Goal: Task Accomplishment & Management: Manage account settings

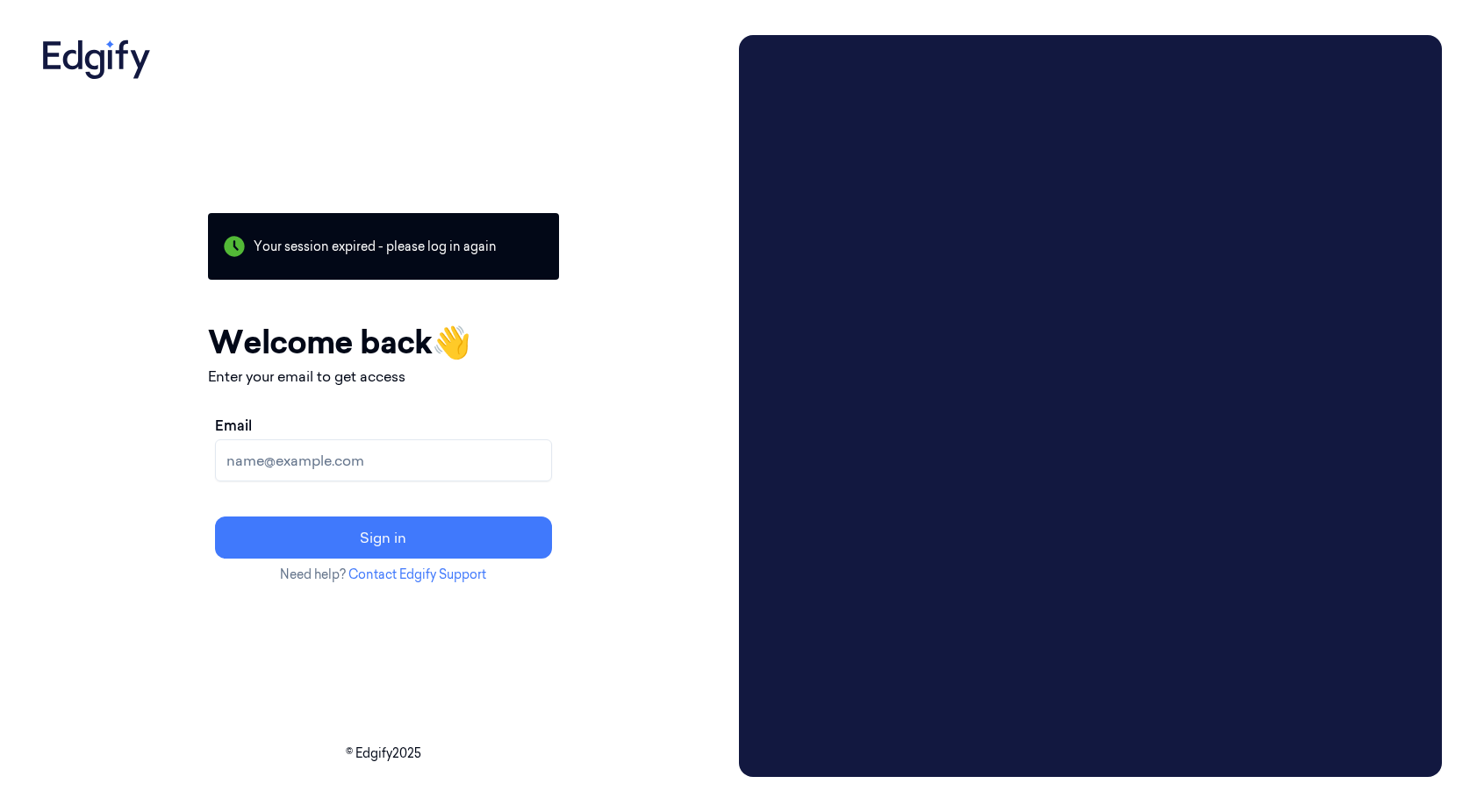
click at [430, 457] on input "Email" at bounding box center [383, 460] width 337 height 42
type input "sky.mcentire@bizerba.com"
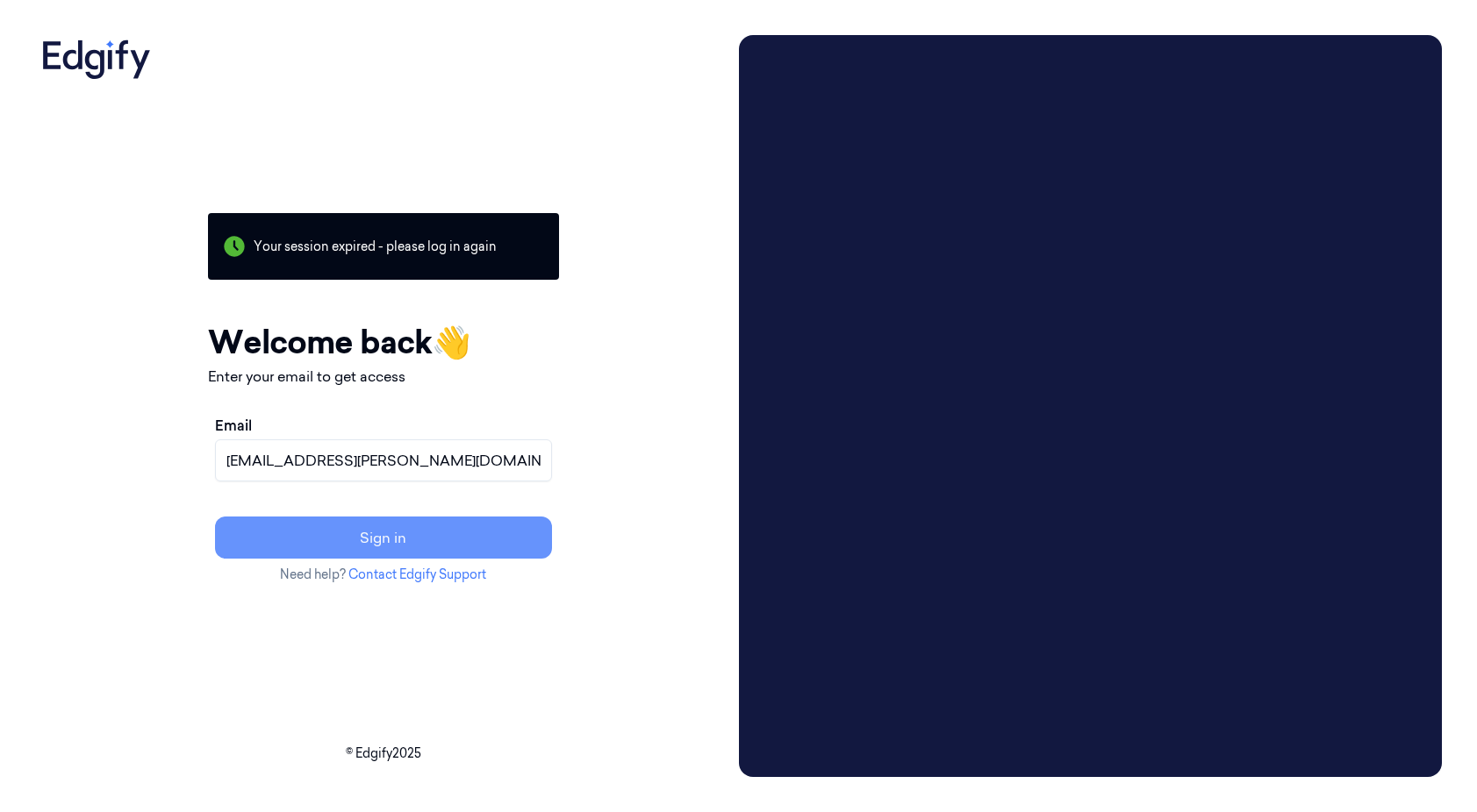
click at [399, 556] on button "Sign in" at bounding box center [383, 537] width 337 height 42
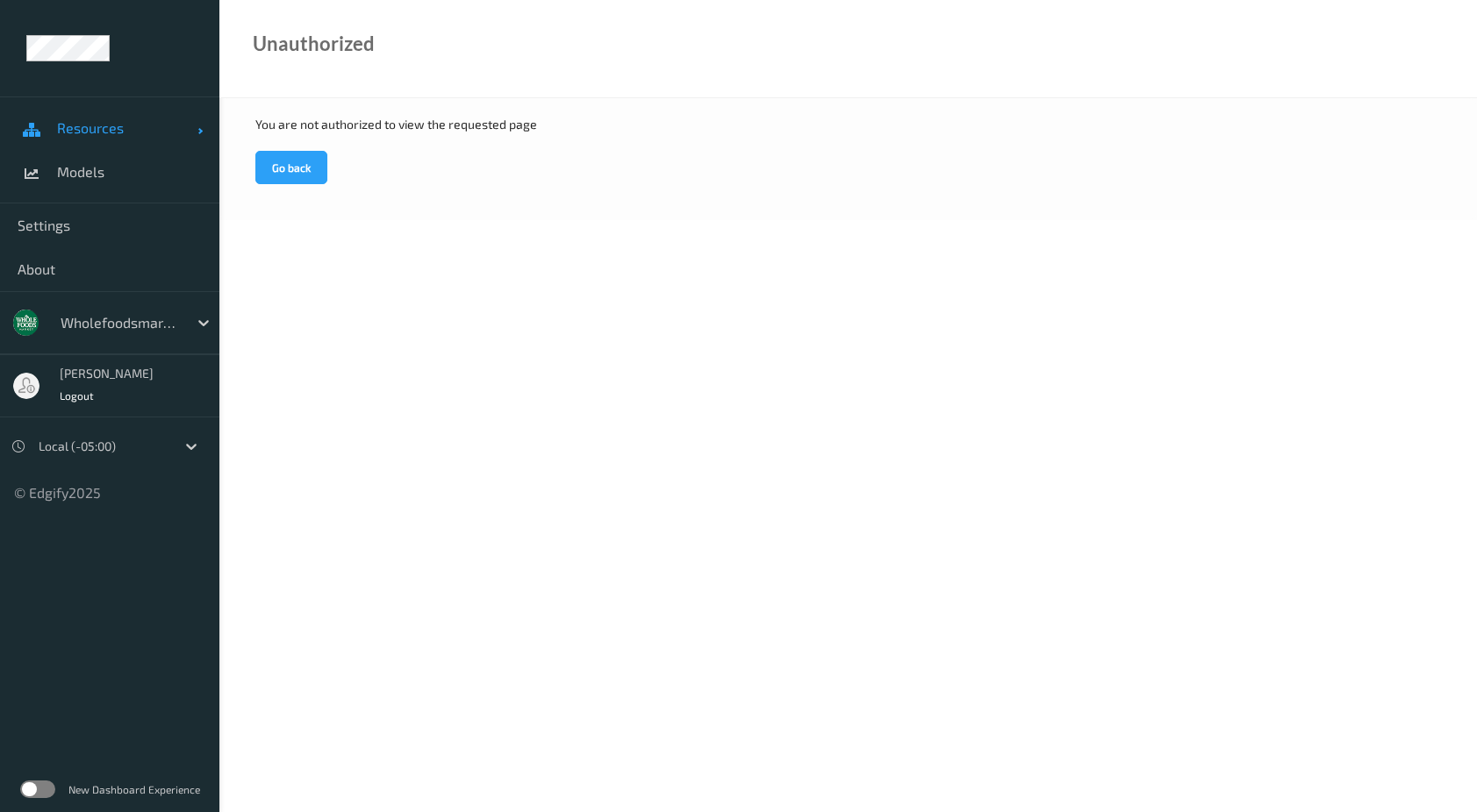
click at [101, 125] on span "Resources" at bounding box center [127, 128] width 141 height 17
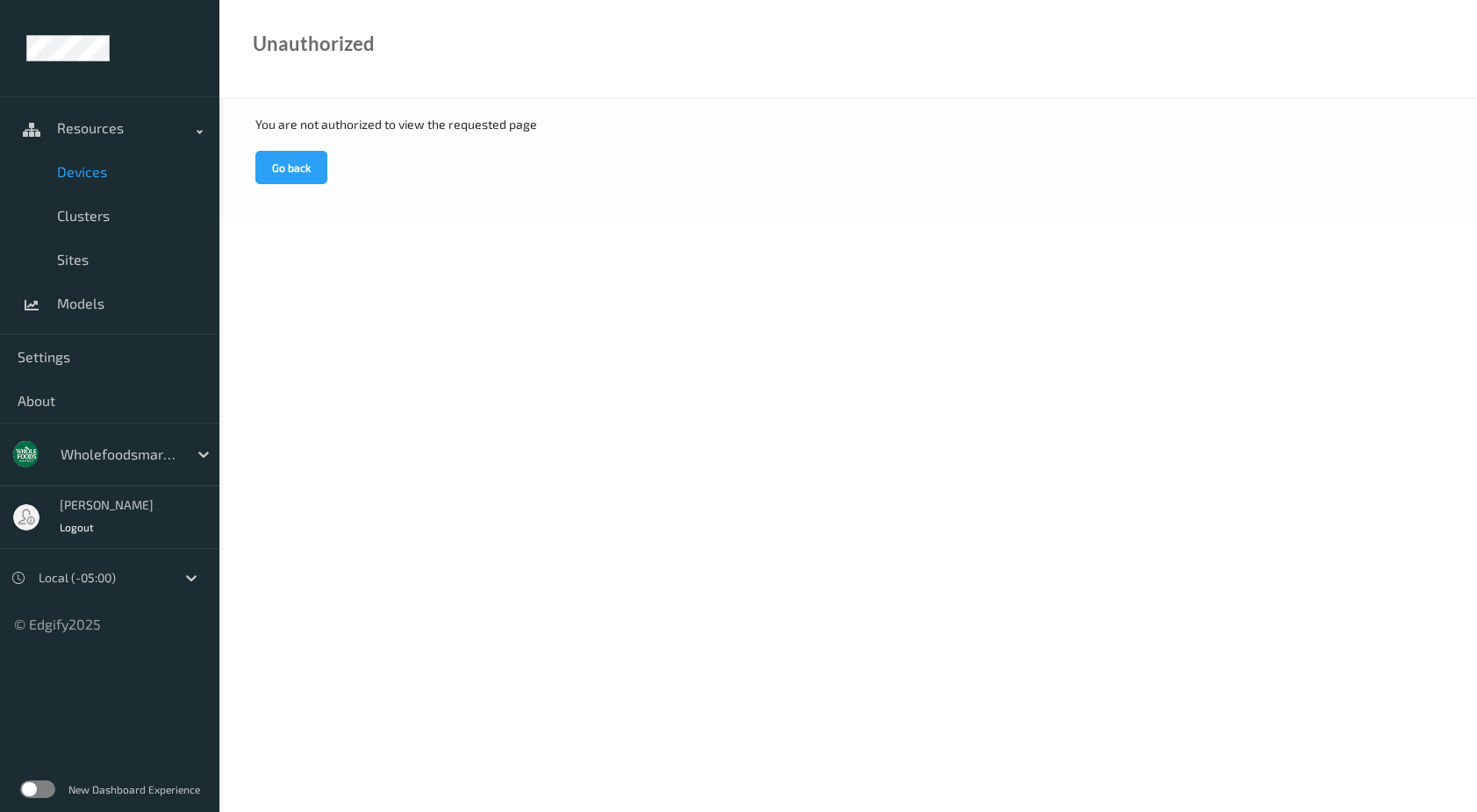
click at [97, 165] on span "Devices" at bounding box center [130, 172] width 145 height 17
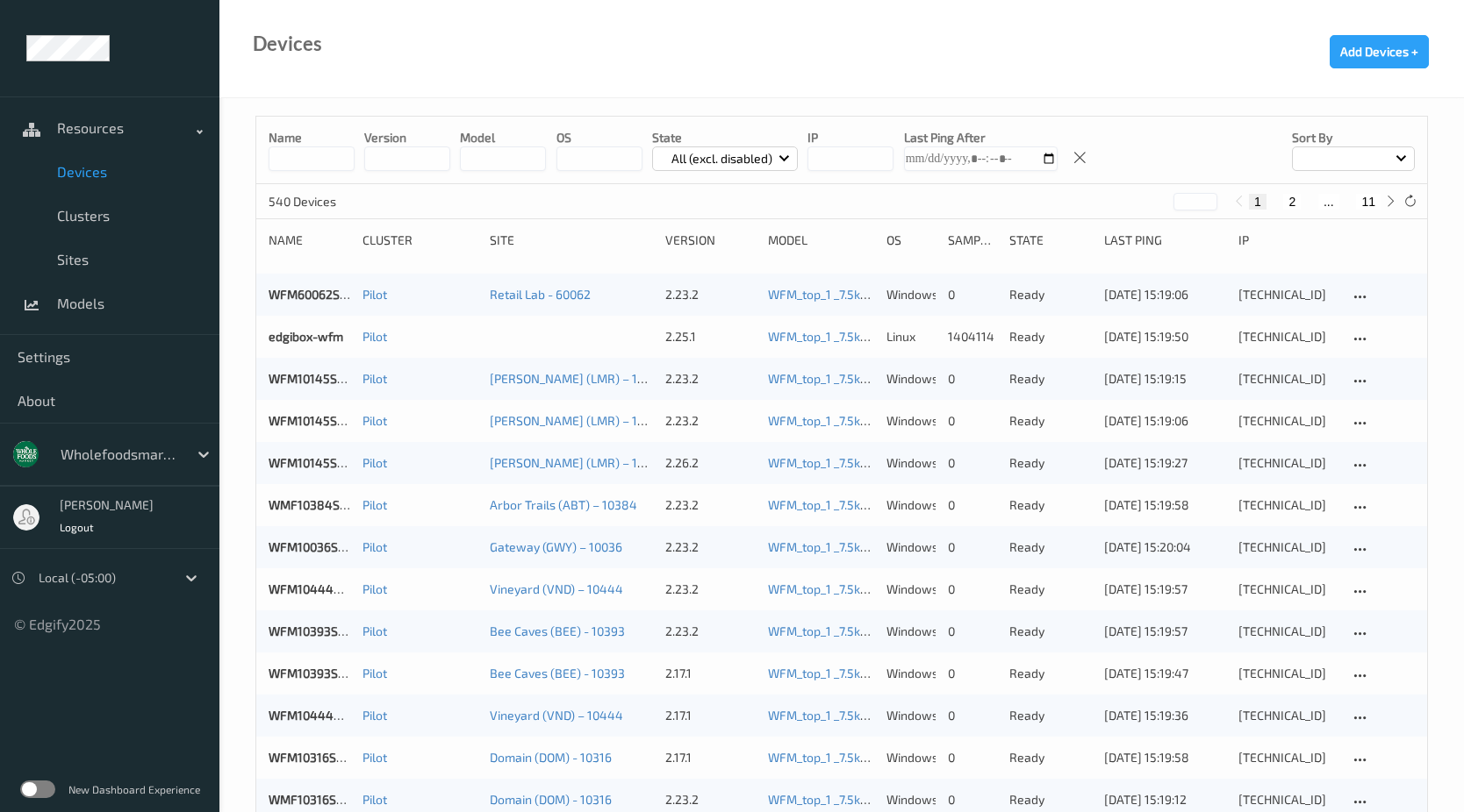
click at [857, 163] on input "string" at bounding box center [850, 158] width 86 height 25
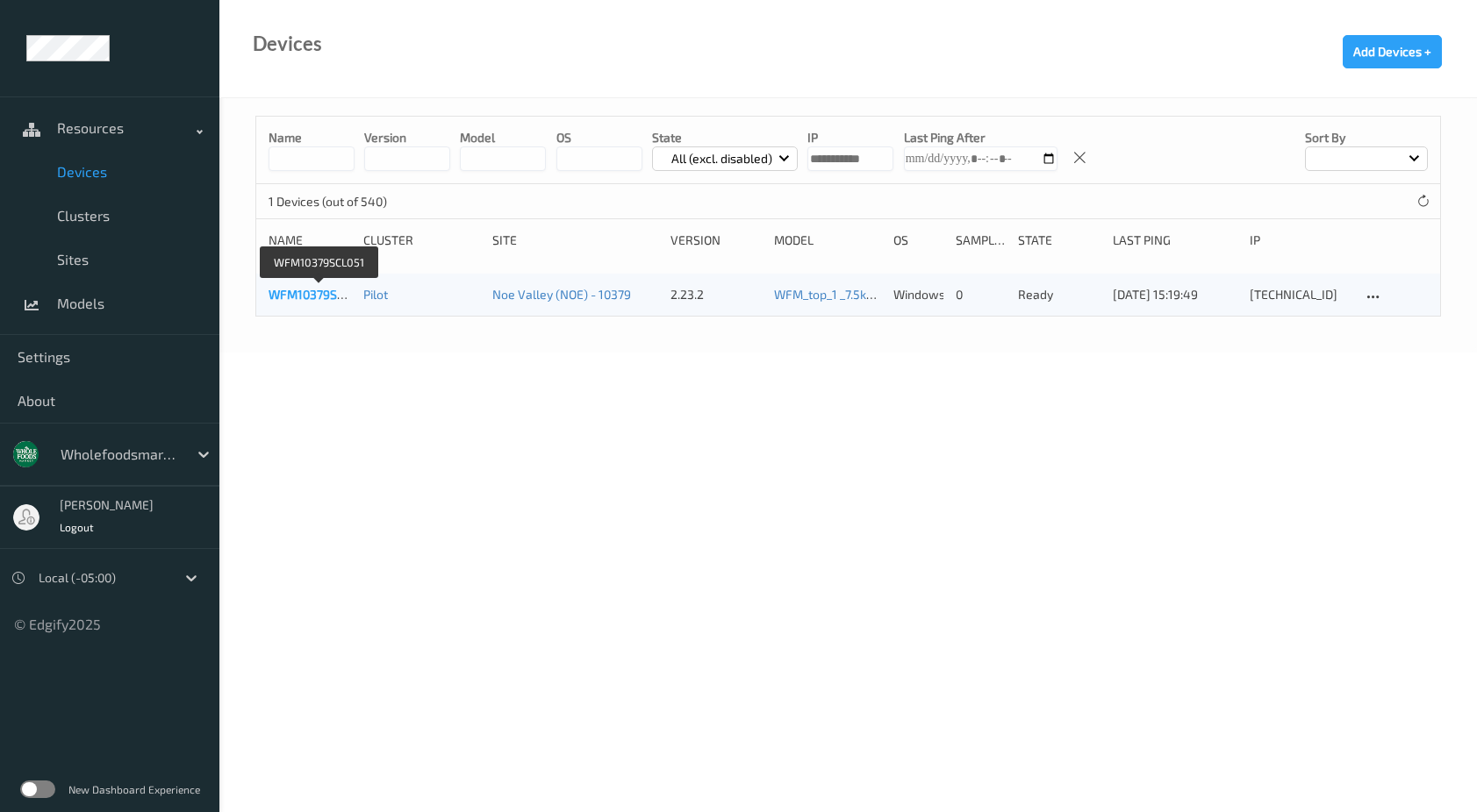
type input "**********"
click at [338, 297] on link "WFM10379SCL051" at bounding box center [319, 294] width 101 height 15
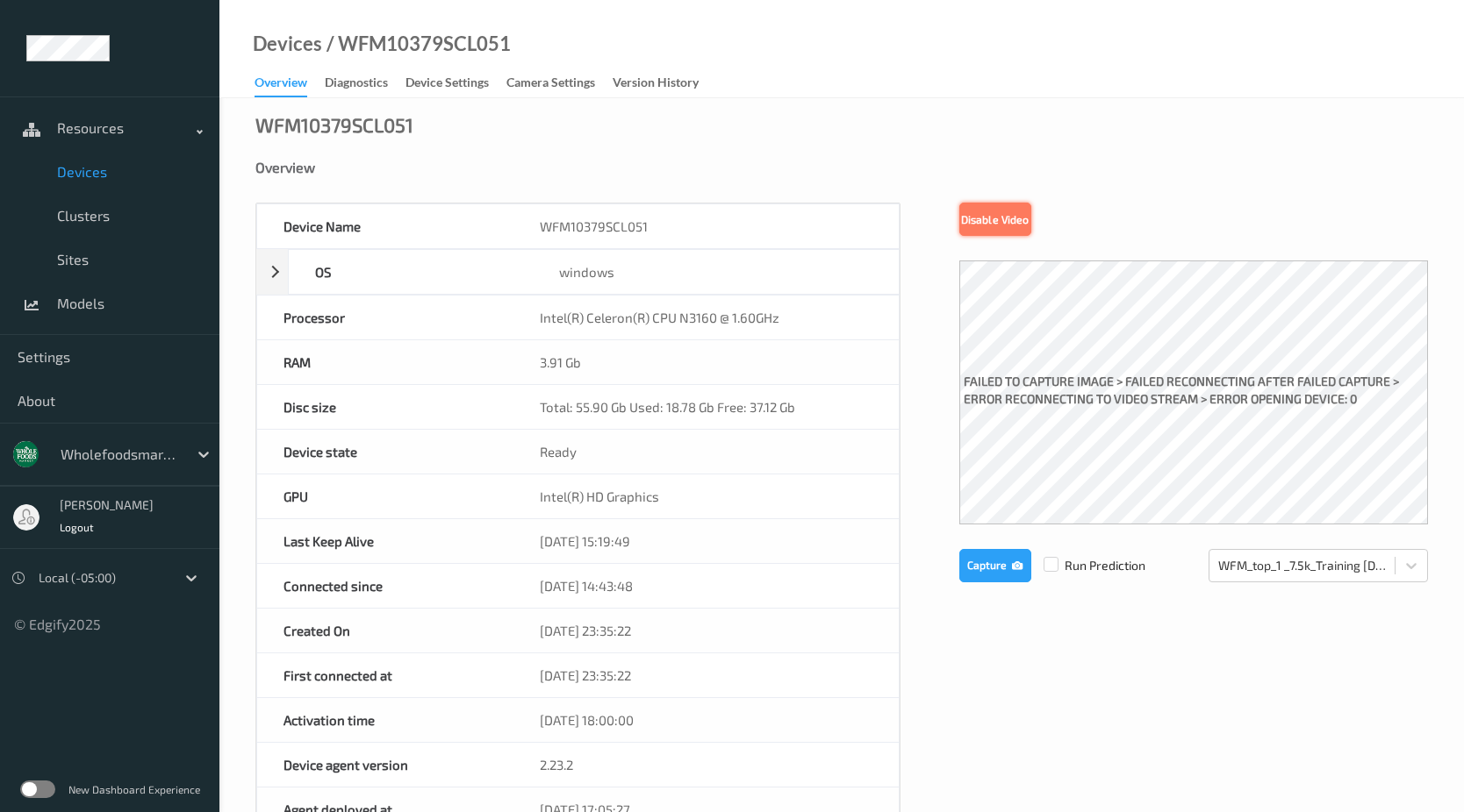
click at [986, 220] on button "Disable Video" at bounding box center [995, 220] width 72 height 33
click at [993, 219] on button "Enable Video" at bounding box center [995, 220] width 72 height 33
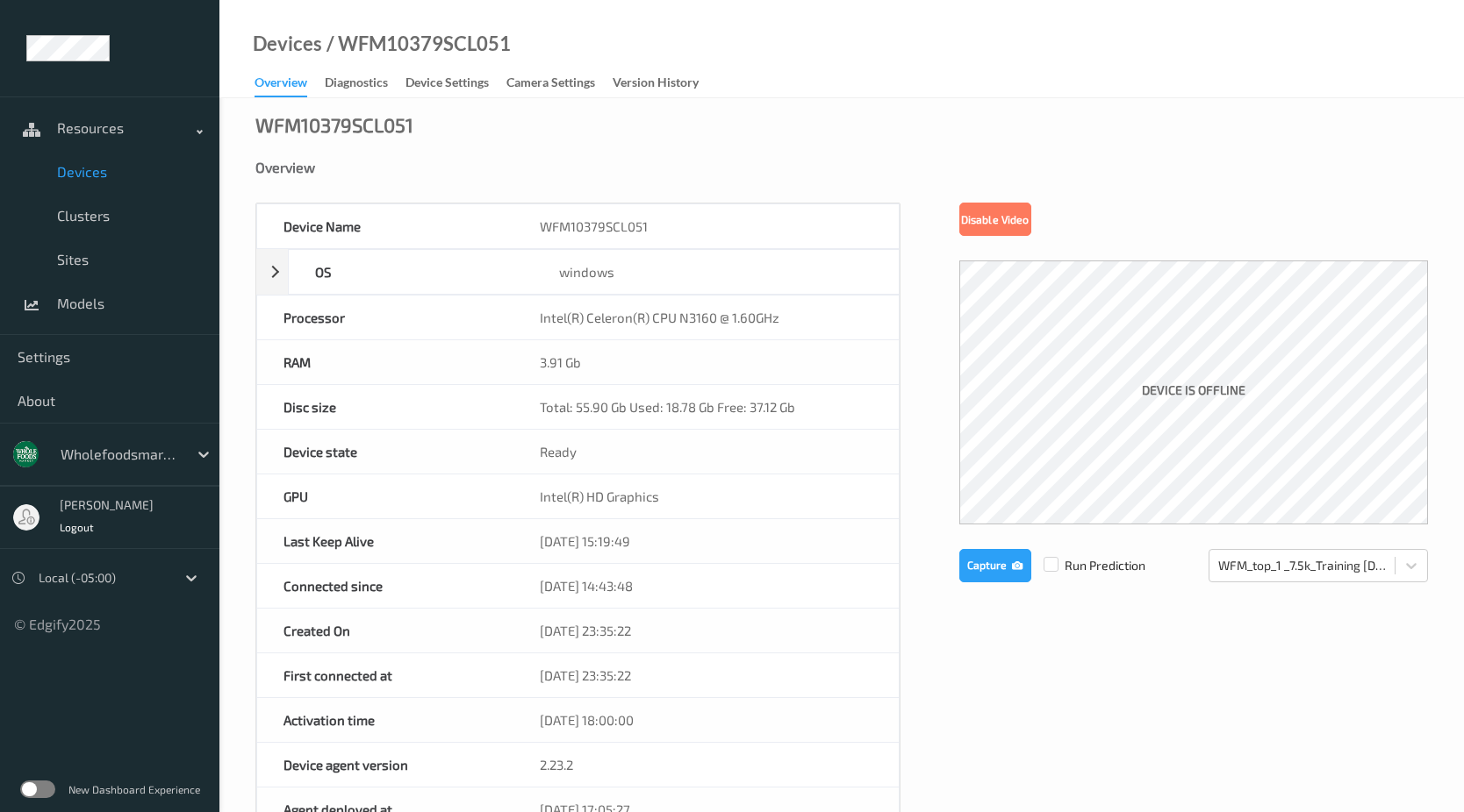
click at [900, 158] on div "WFM10379SCL051 Overview Device Name WFM10379SCL051 OS windows Platform Microsof…" at bounding box center [842, 775] width 1244 height 1354
click at [983, 571] on button "Capture" at bounding box center [995, 566] width 72 height 33
click at [995, 566] on button "Capture" at bounding box center [995, 566] width 72 height 33
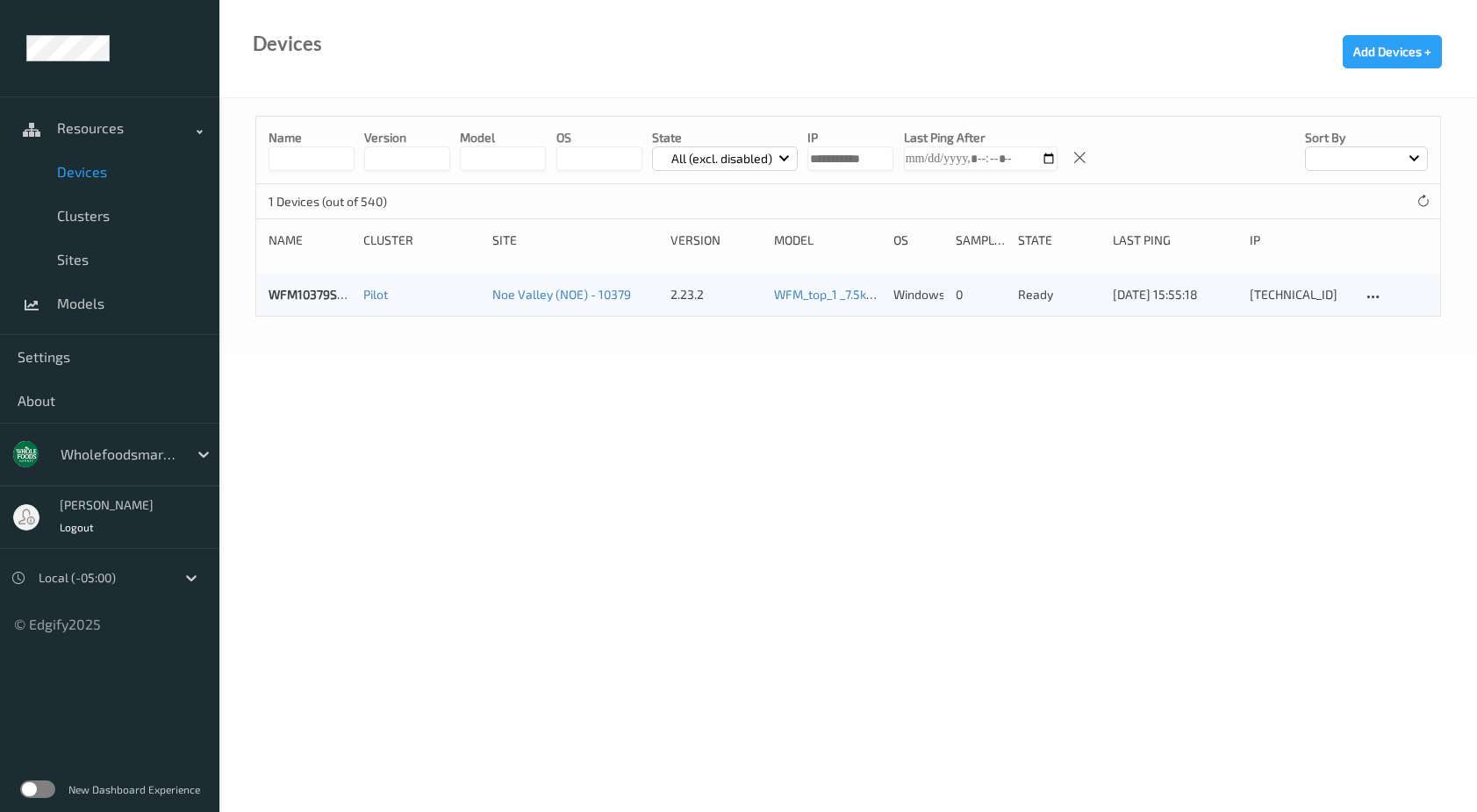
click at [850, 156] on input "string" at bounding box center [850, 158] width 86 height 25
type input "**********"
click at [335, 288] on link "WFM10243SCL046" at bounding box center [321, 294] width 106 height 15
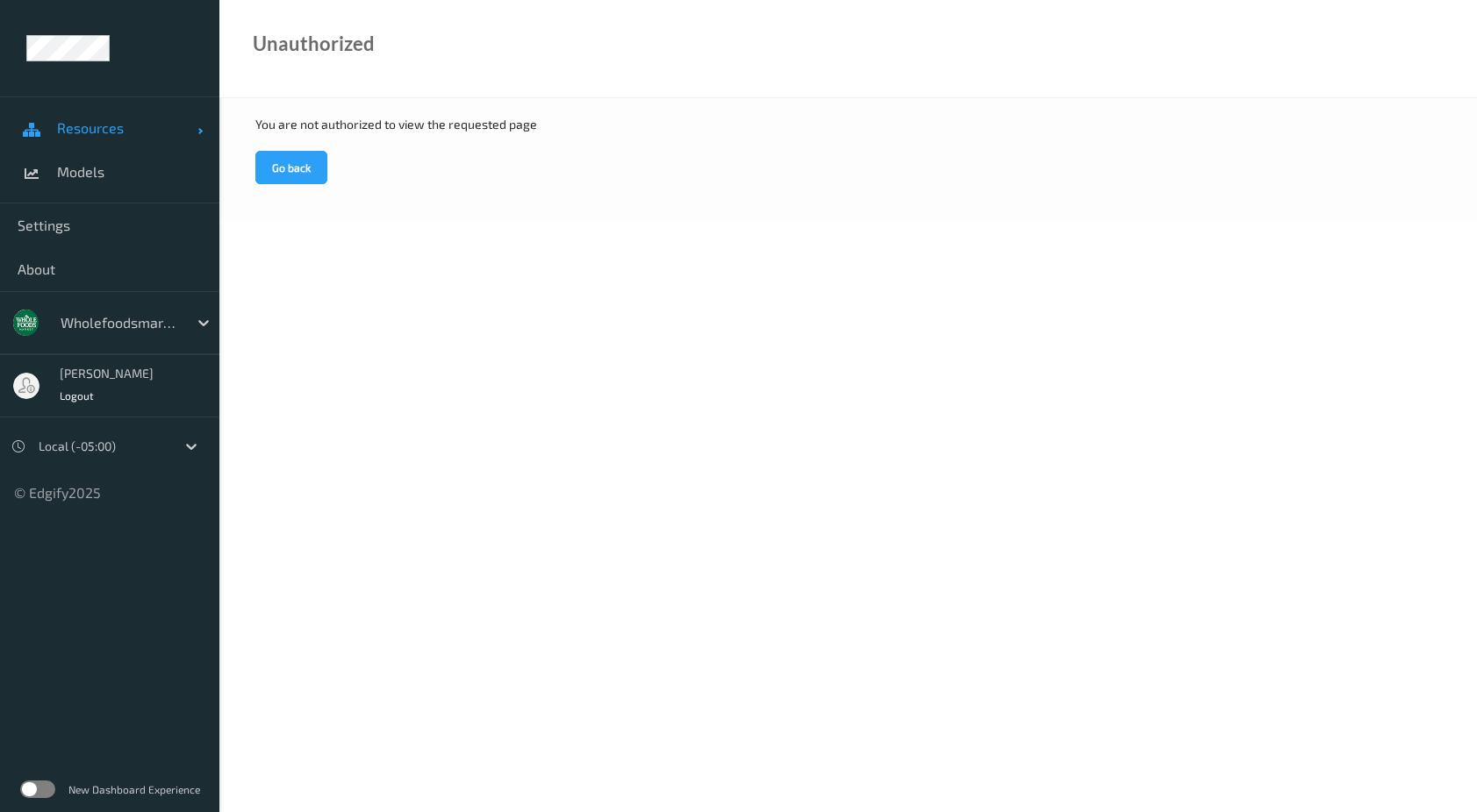
click at [103, 132] on span "Resources" at bounding box center [127, 128] width 141 height 17
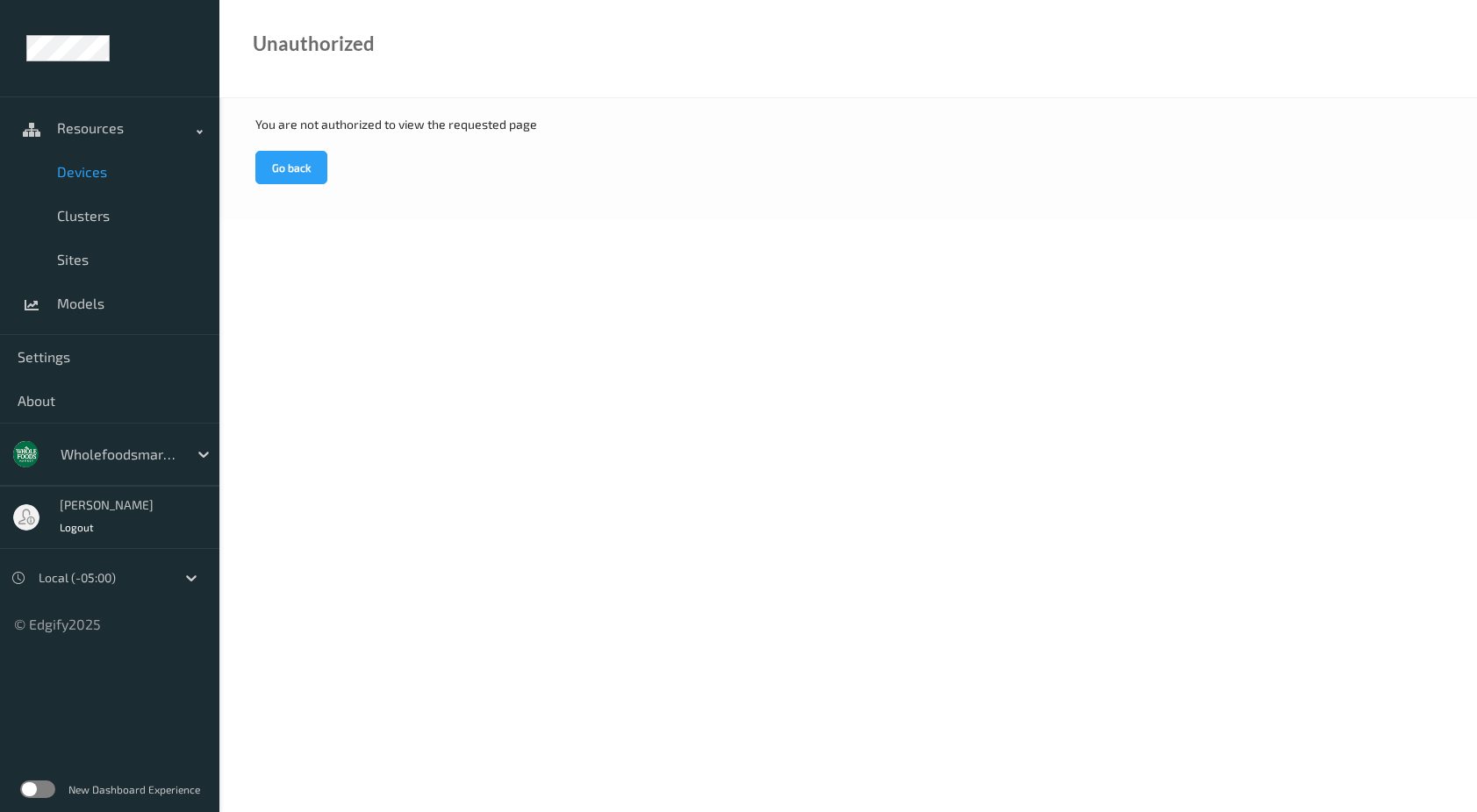
click at [94, 180] on span "Devices" at bounding box center [130, 172] width 145 height 17
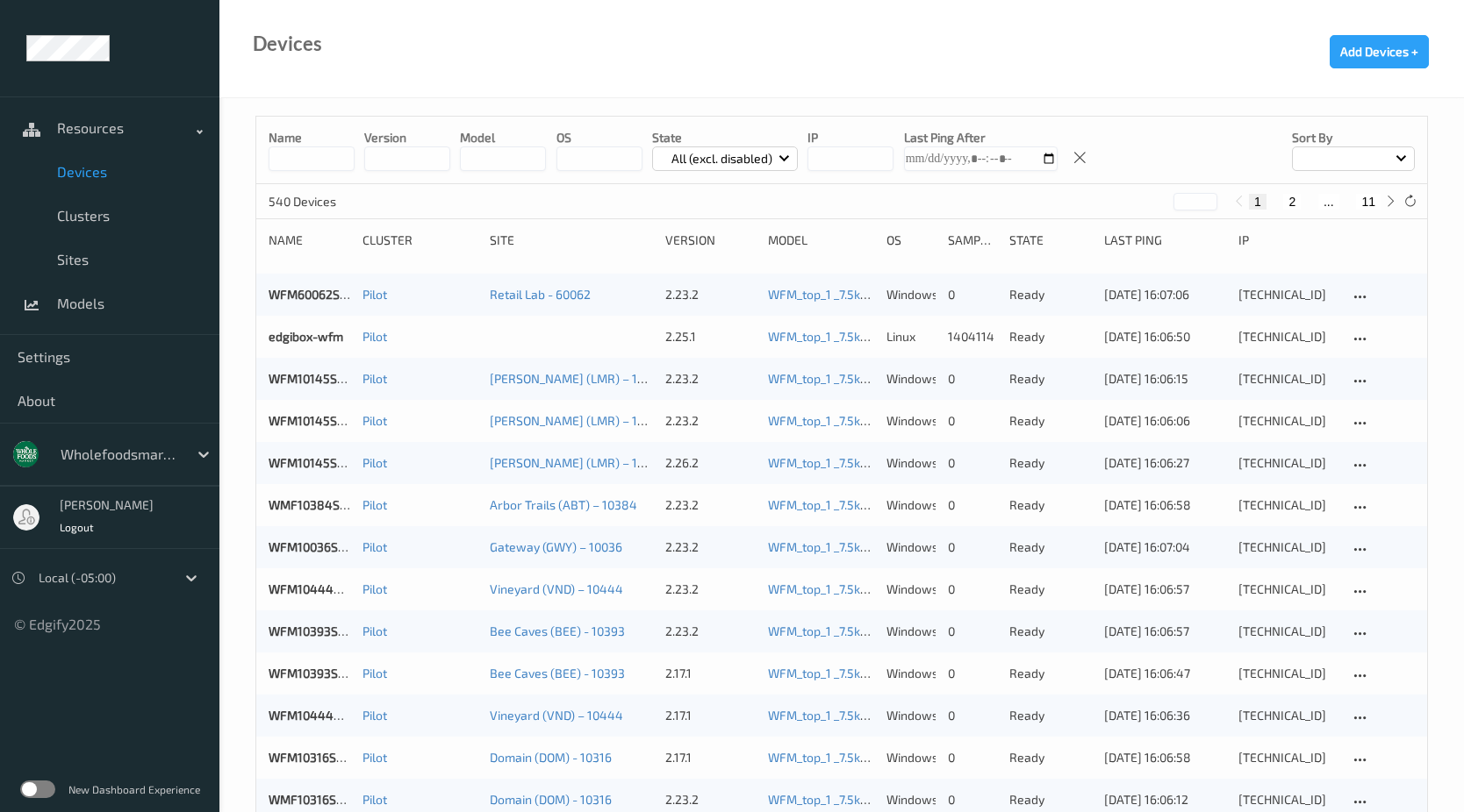
click at [865, 156] on input "string" at bounding box center [850, 158] width 86 height 25
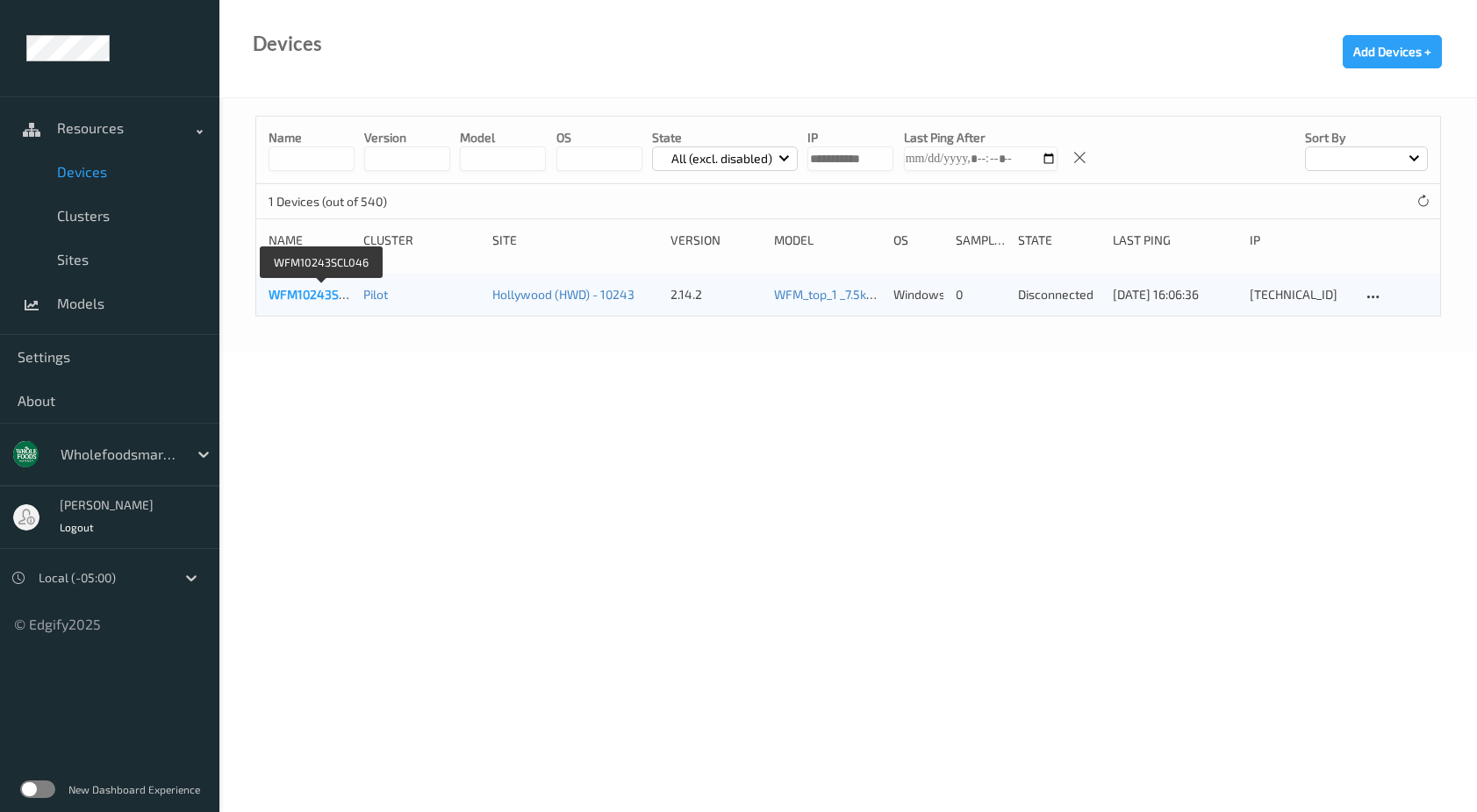
type input "**********"
click at [305, 289] on link "WFM10243SCL046" at bounding box center [321, 294] width 106 height 15
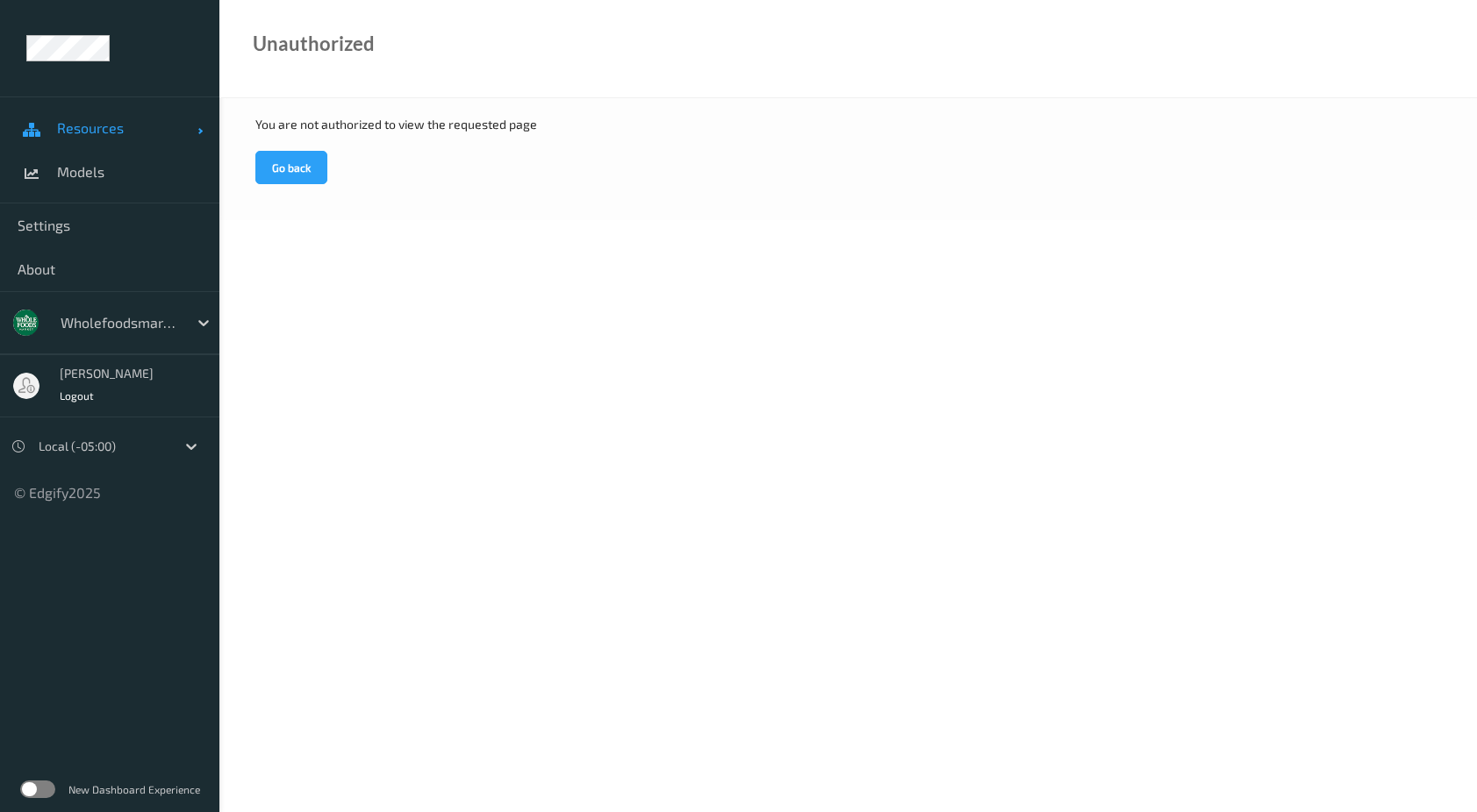
click at [102, 143] on link "Resources" at bounding box center [109, 129] width 220 height 44
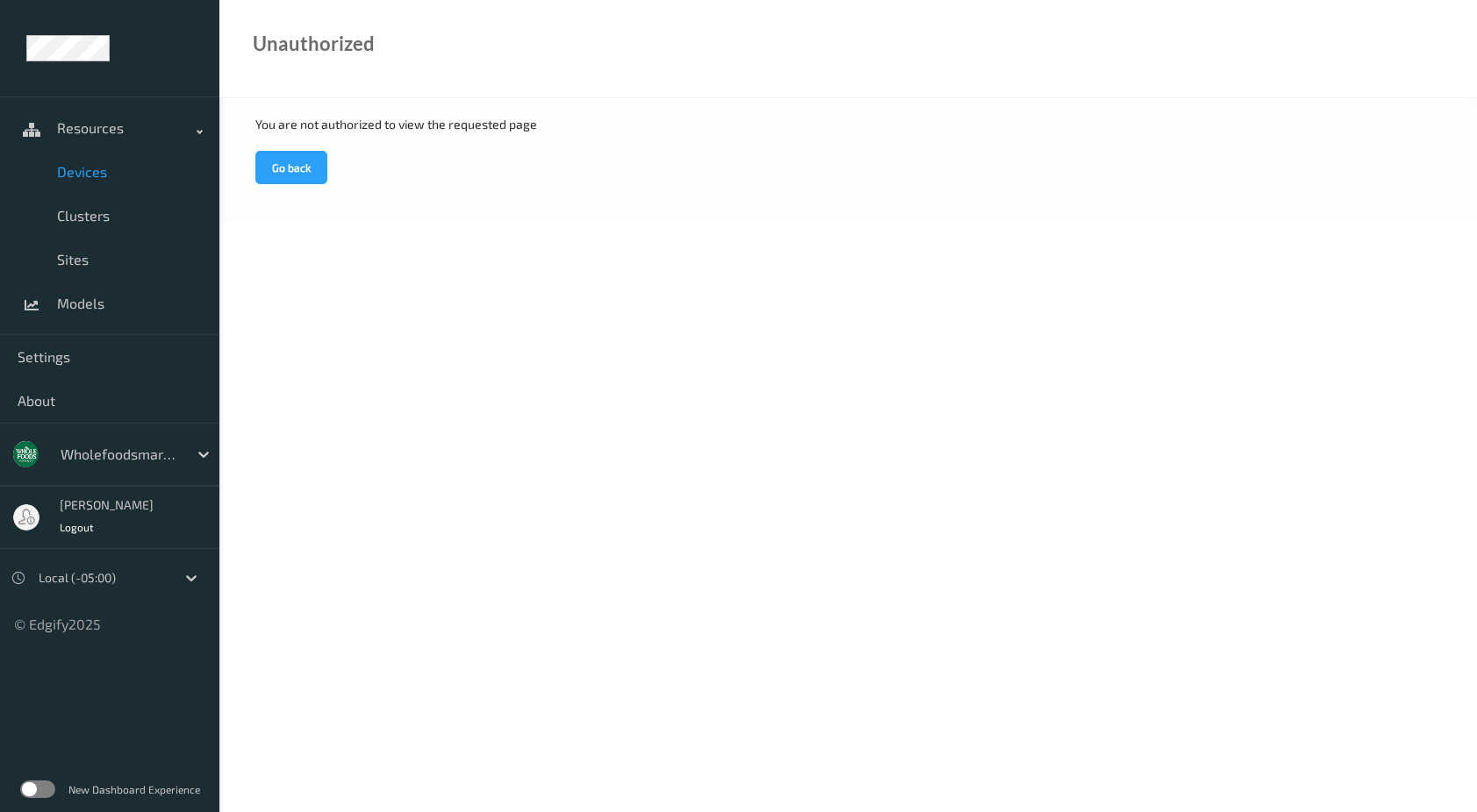
click at [97, 179] on span "Devices" at bounding box center [130, 172] width 145 height 17
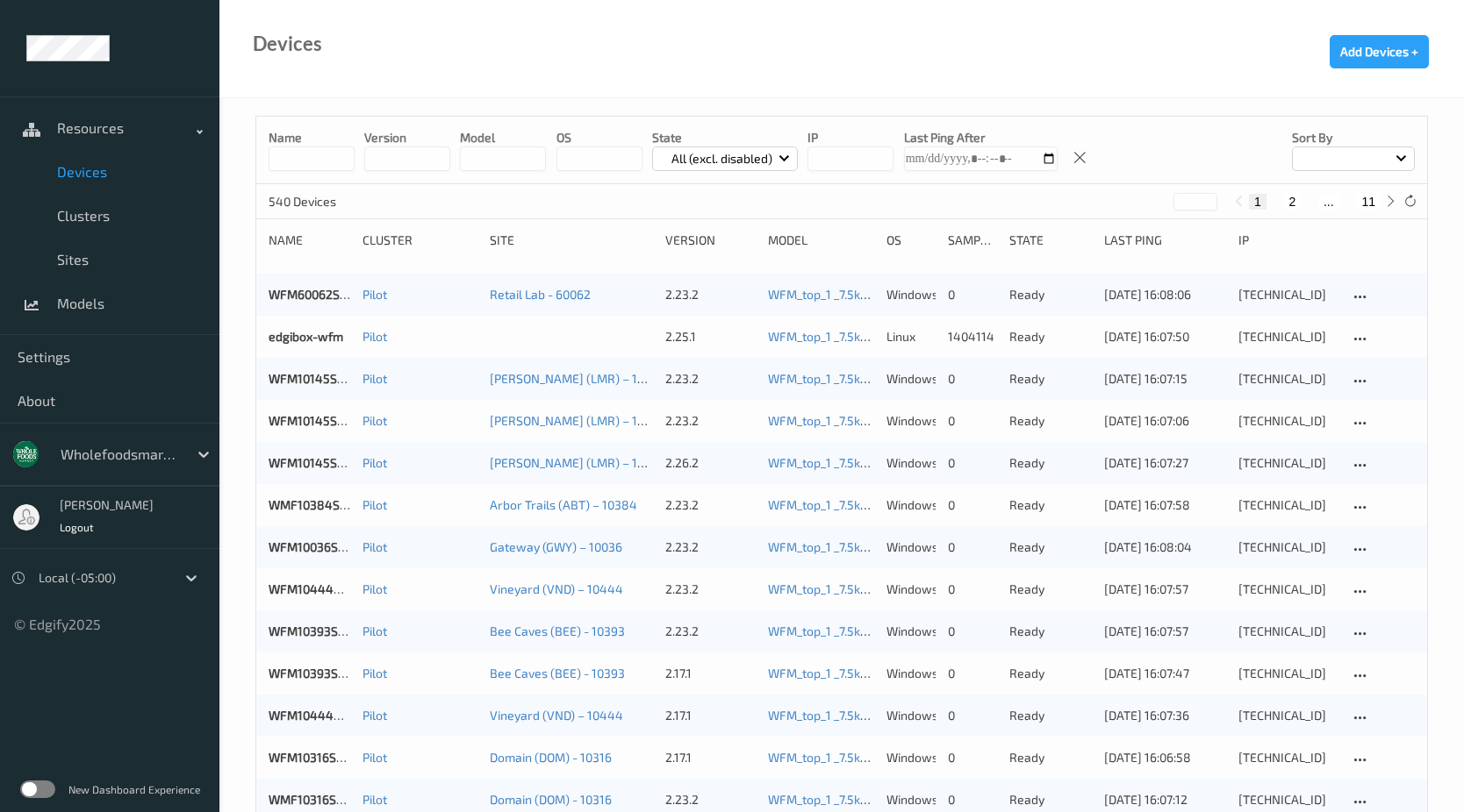
click at [874, 163] on input "string" at bounding box center [850, 158] width 86 height 25
type input "**********"
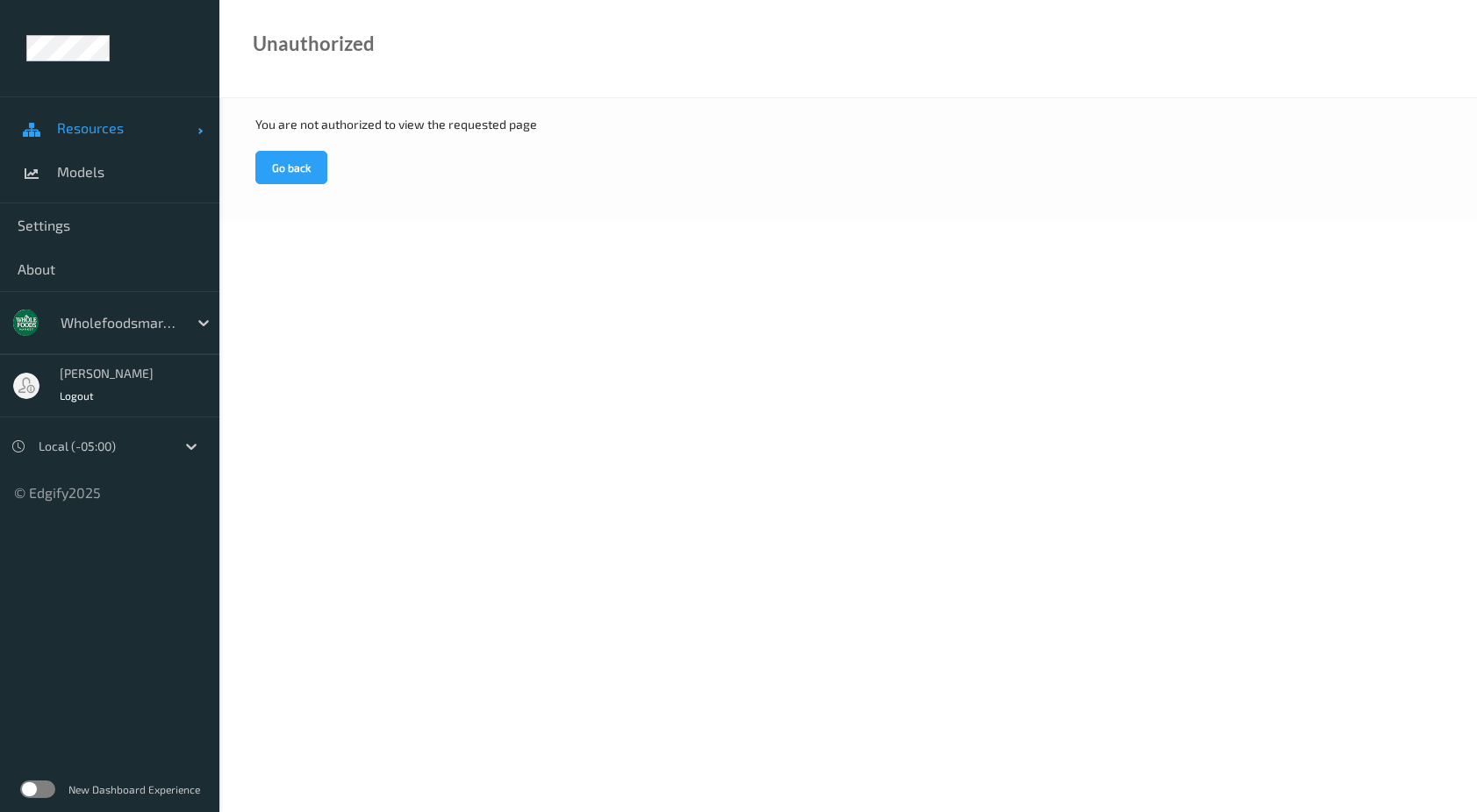
click at [115, 127] on span "Resources" at bounding box center [127, 128] width 141 height 17
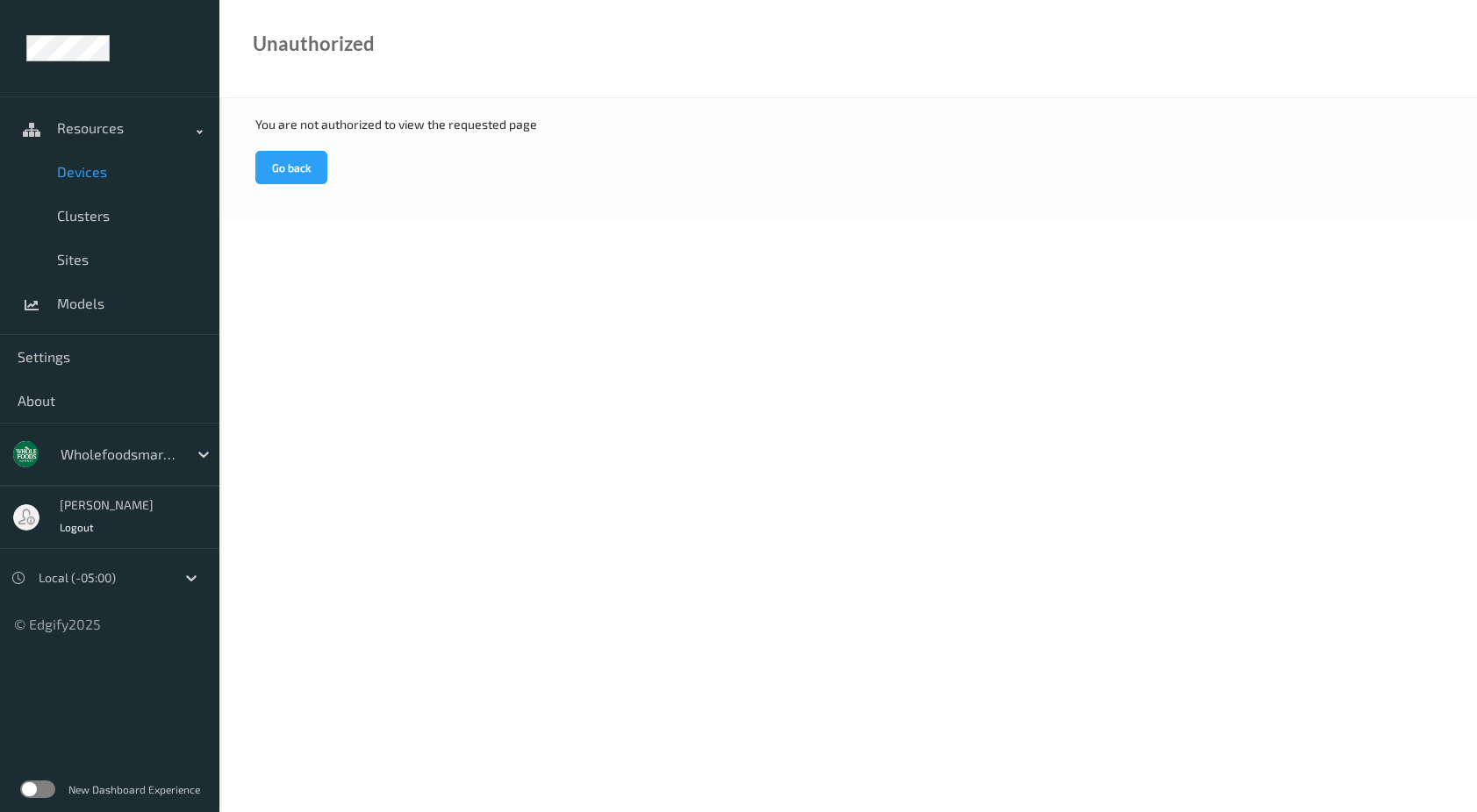
click at [108, 176] on span "Devices" at bounding box center [130, 172] width 145 height 17
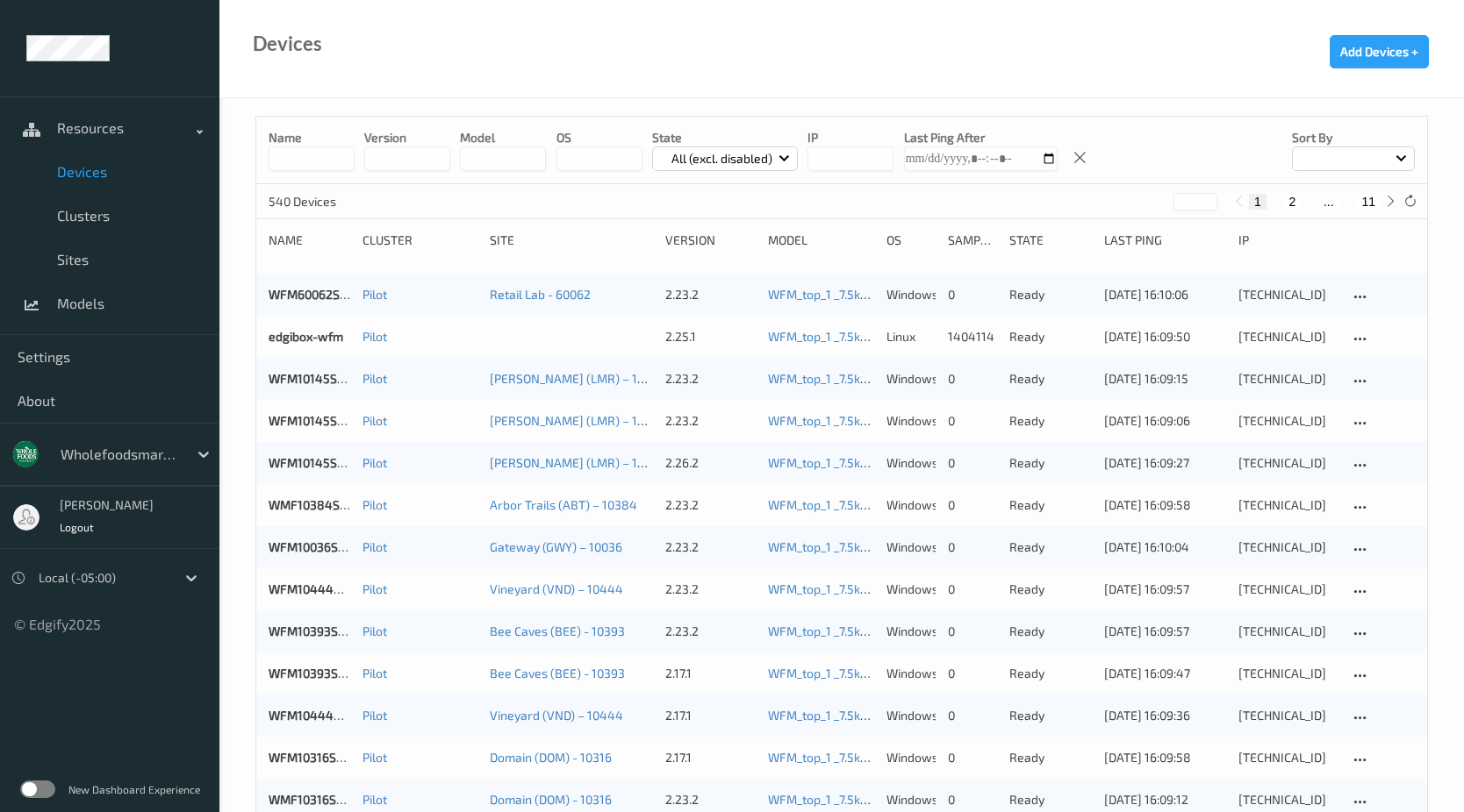
click at [847, 152] on input "string" at bounding box center [850, 158] width 86 height 25
type input "**********"
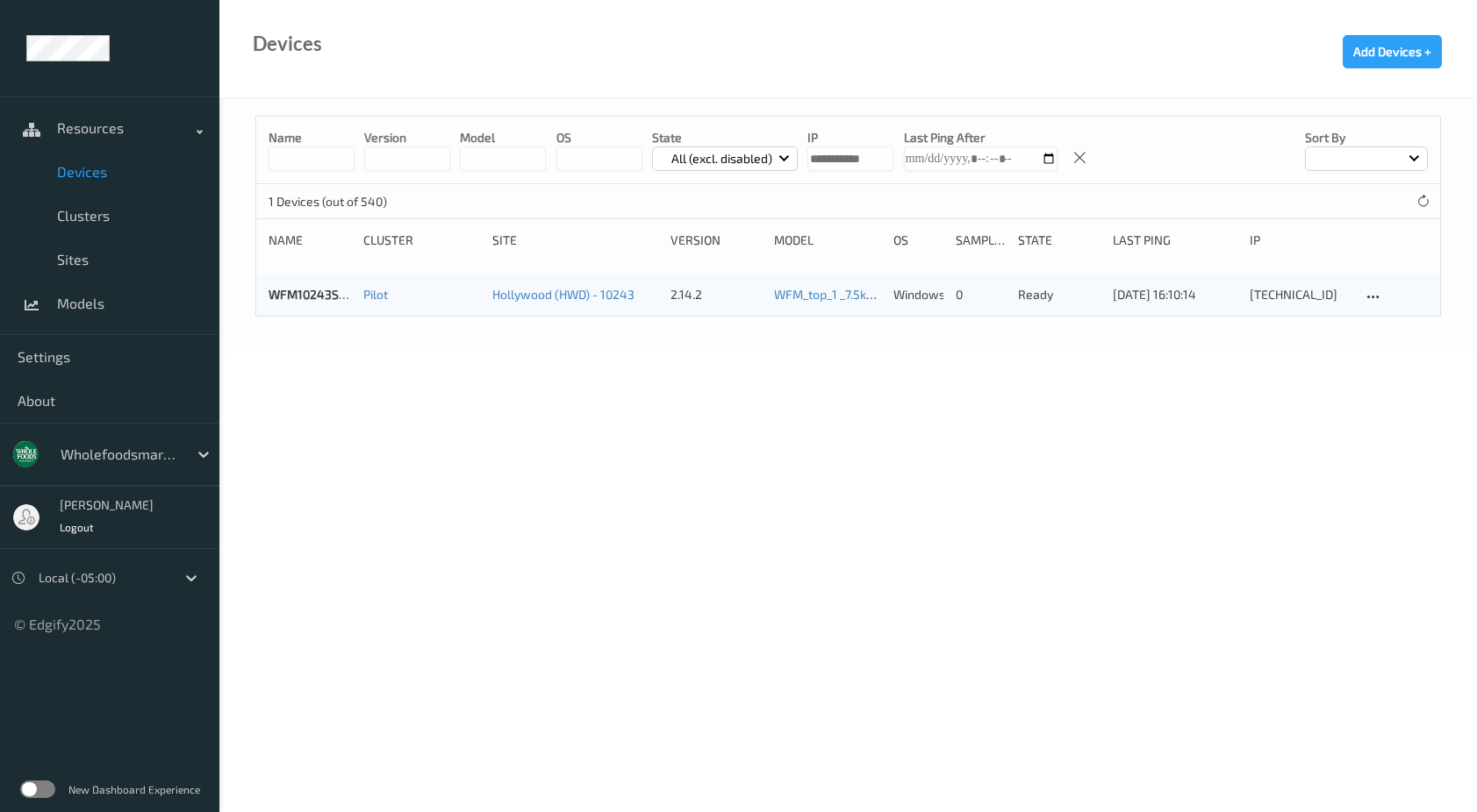
click at [308, 282] on div "WFM10243SCL046 Pilot Hollywood (HWD) - 10243 2.14.2 WFM_top_1 _7.5k_Training 20…" at bounding box center [848, 295] width 1184 height 42
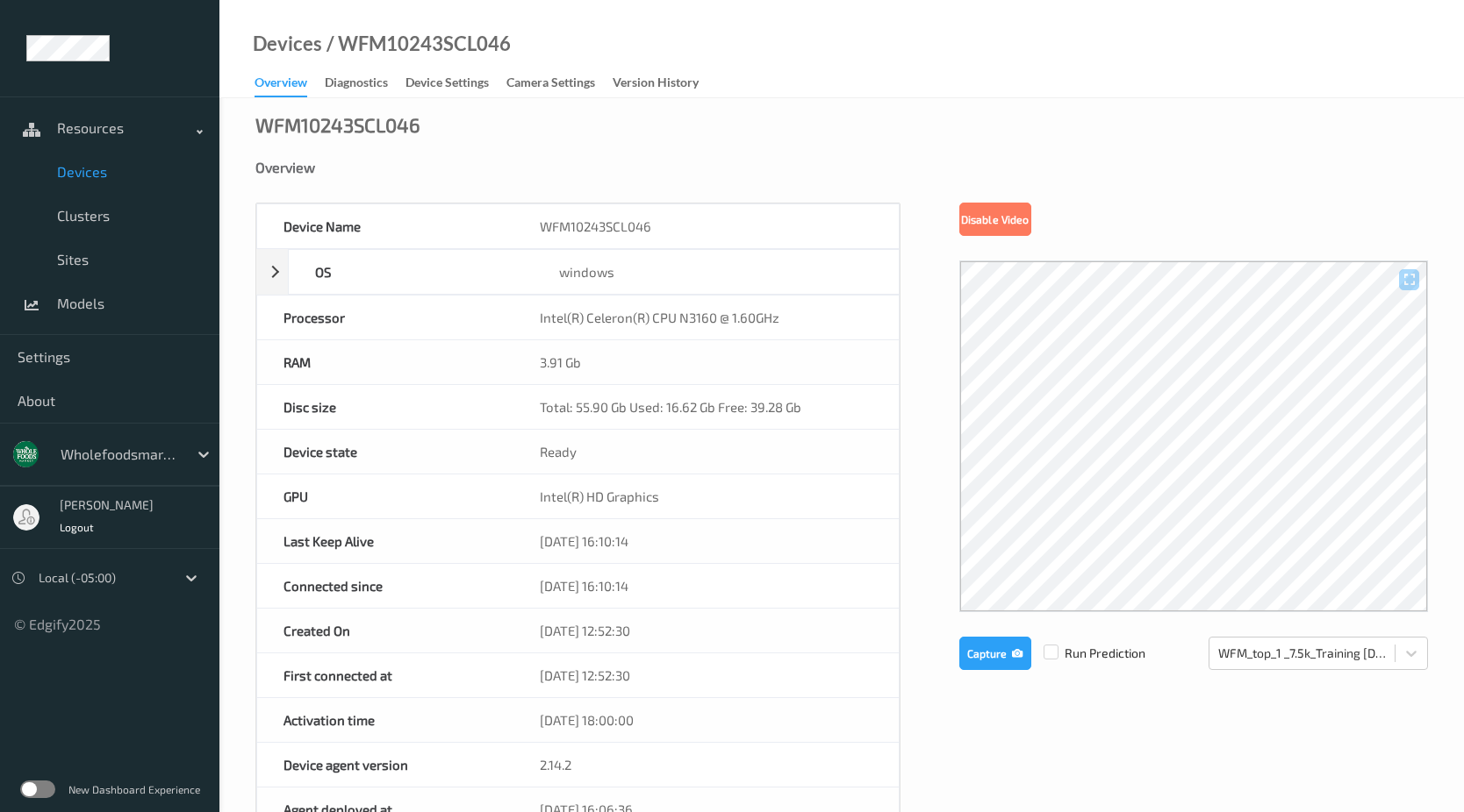
click at [103, 165] on span "Devices" at bounding box center [130, 172] width 145 height 17
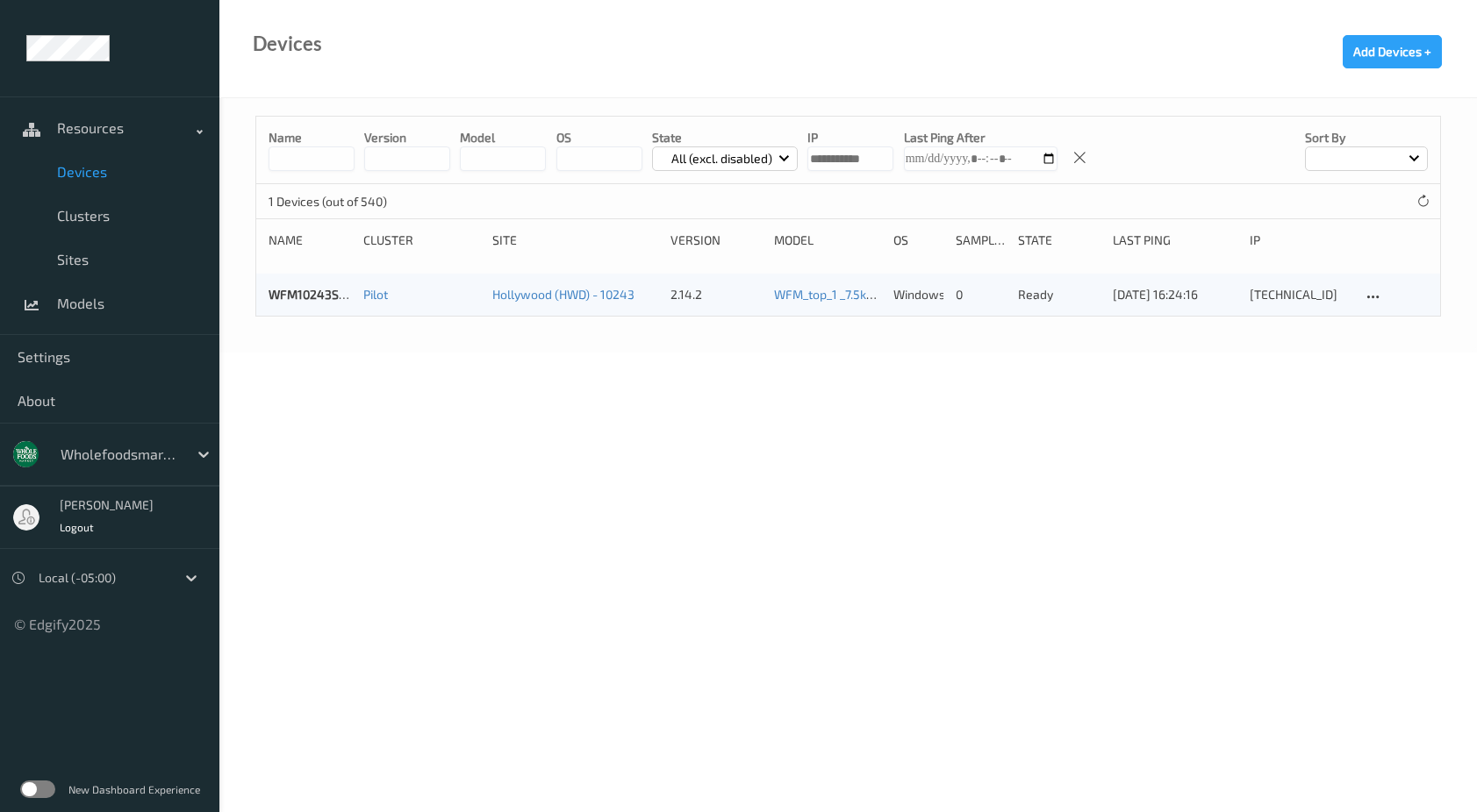
drag, startPoint x: 871, startPoint y: 162, endPoint x: 793, endPoint y: 159, distance: 78.1
click at [793, 159] on div "Name version model OS State All (excl. disabled) IP Last Ping After Sort by" at bounding box center [848, 151] width 1184 height 68
type input "**********"
click at [336, 292] on link "WFM10146SCL042" at bounding box center [320, 294] width 104 height 15
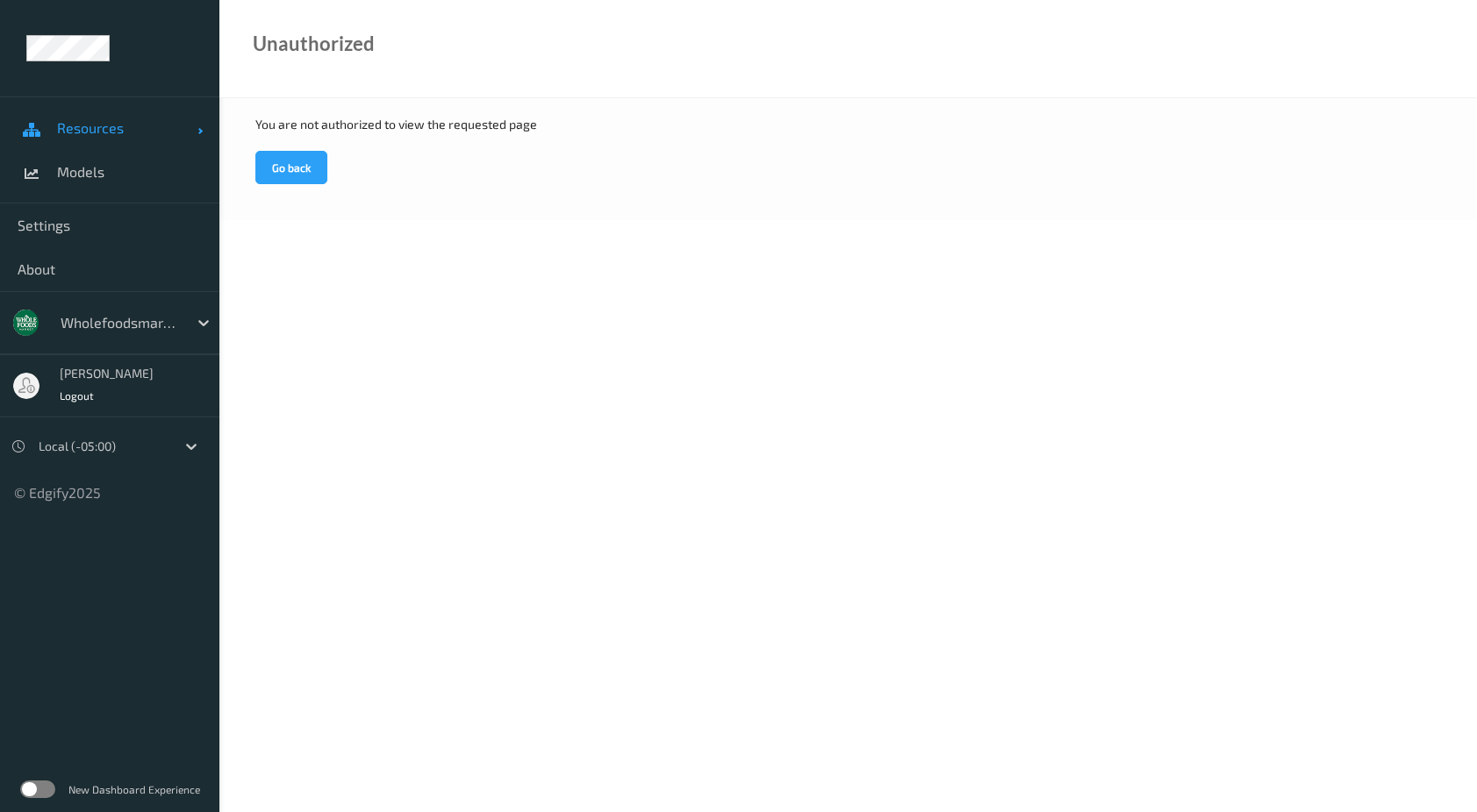
drag, startPoint x: 107, startPoint y: 130, endPoint x: 107, endPoint y: 141, distance: 11.0
click at [107, 130] on span "Resources" at bounding box center [127, 128] width 141 height 17
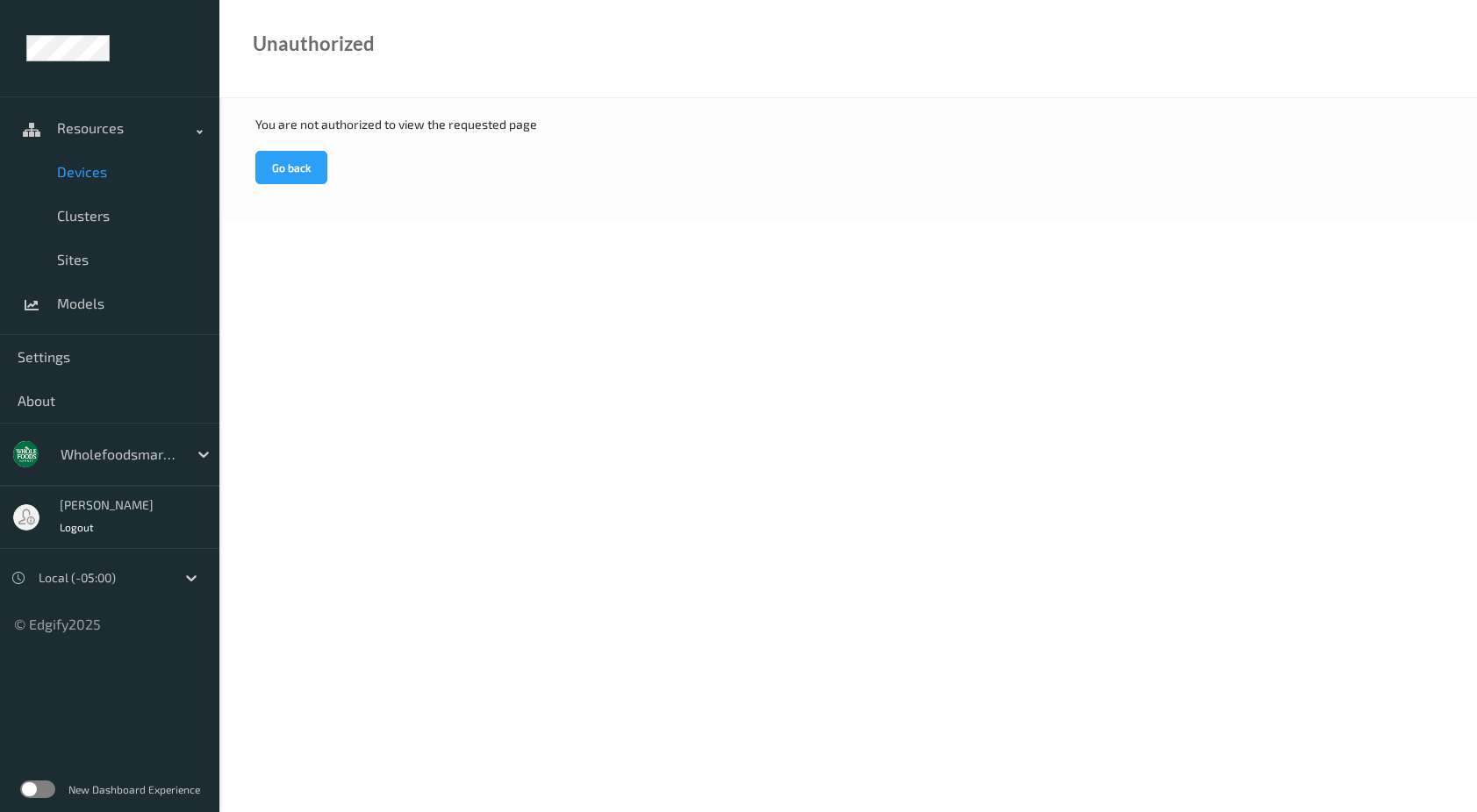
click at [99, 172] on span "Devices" at bounding box center [130, 172] width 145 height 17
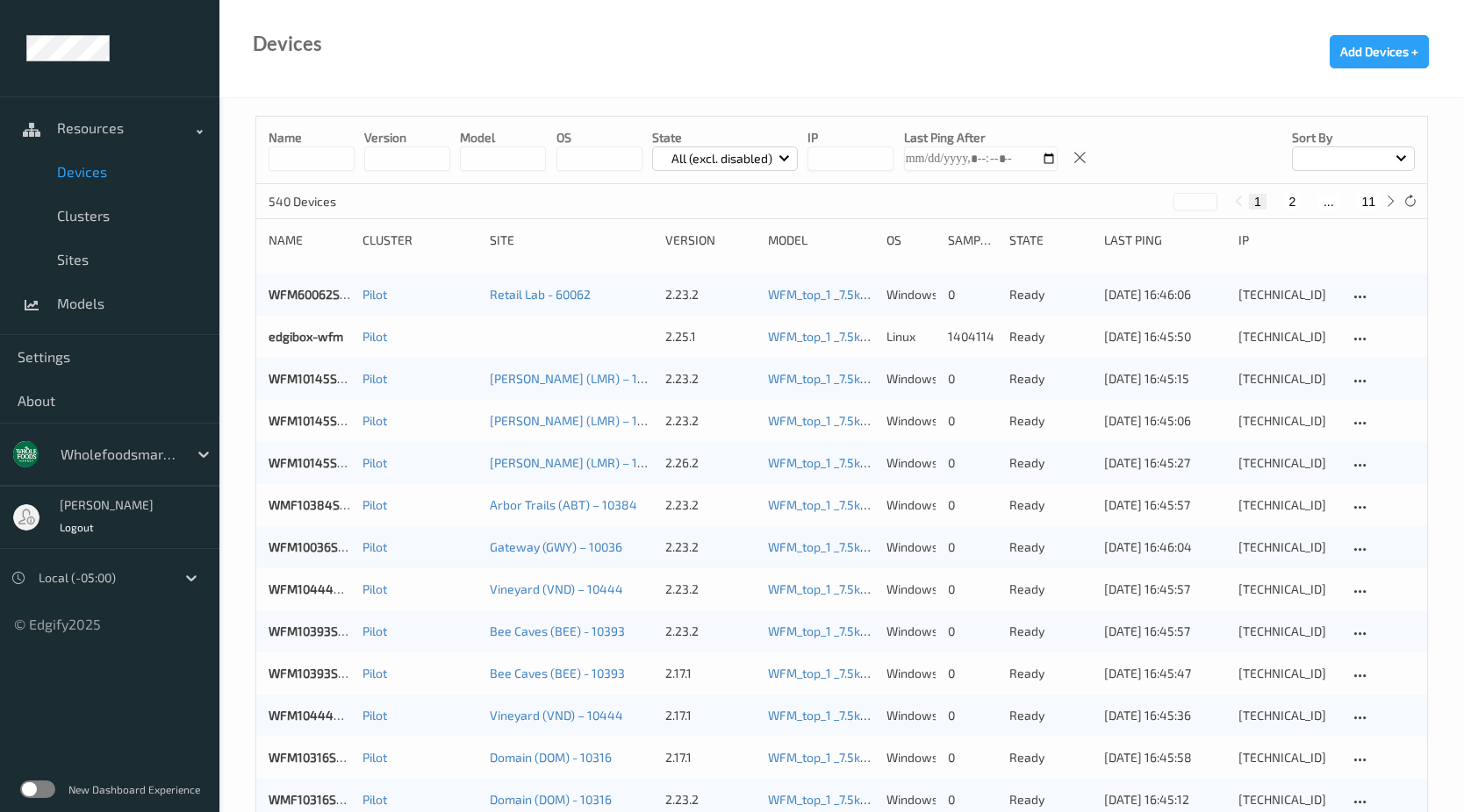
click at [859, 164] on input "string" at bounding box center [850, 158] width 86 height 25
click at [849, 151] on input "string" at bounding box center [850, 158] width 86 height 25
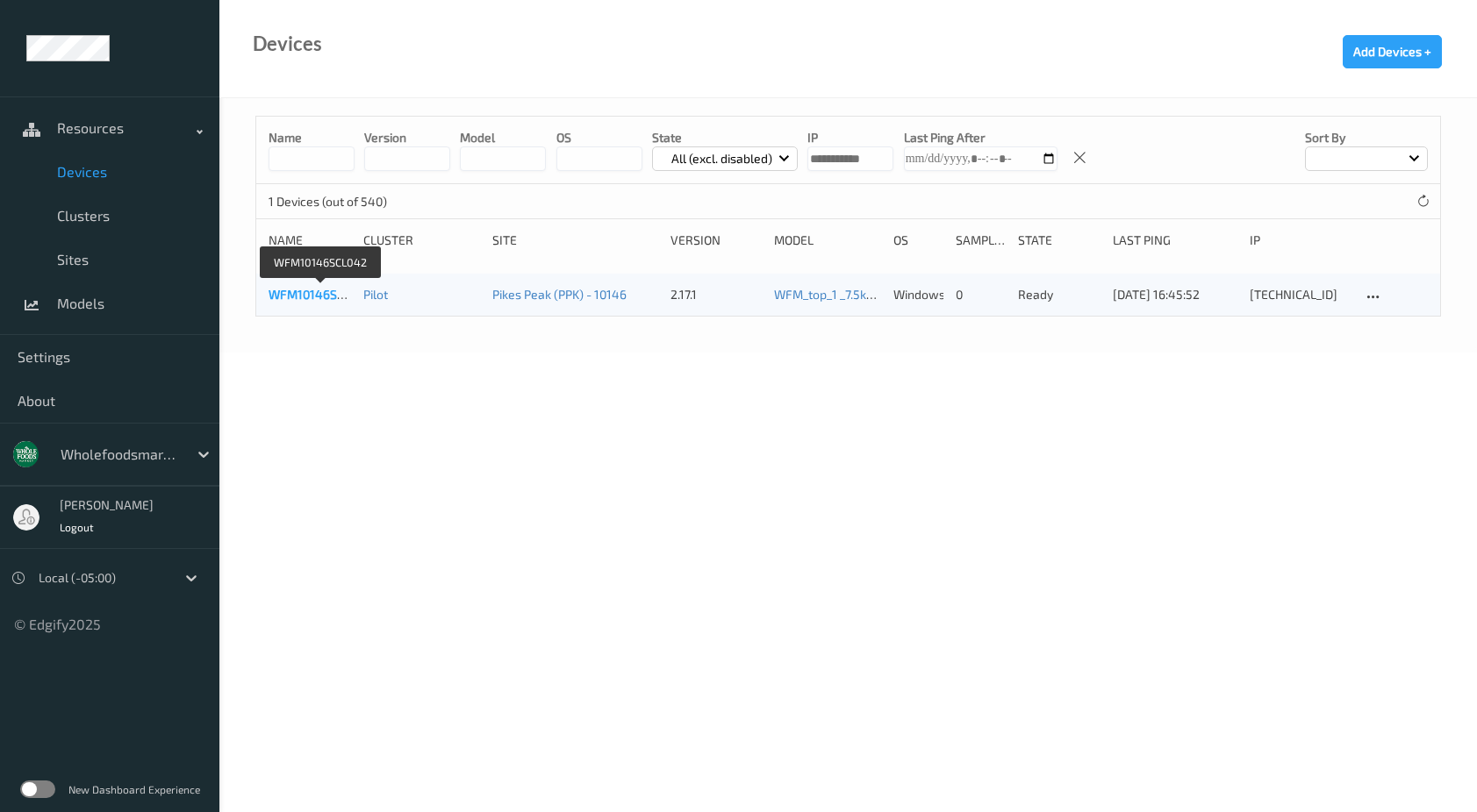
type input "**********"
click at [336, 291] on link "WFM10146SCL042" at bounding box center [320, 294] width 104 height 15
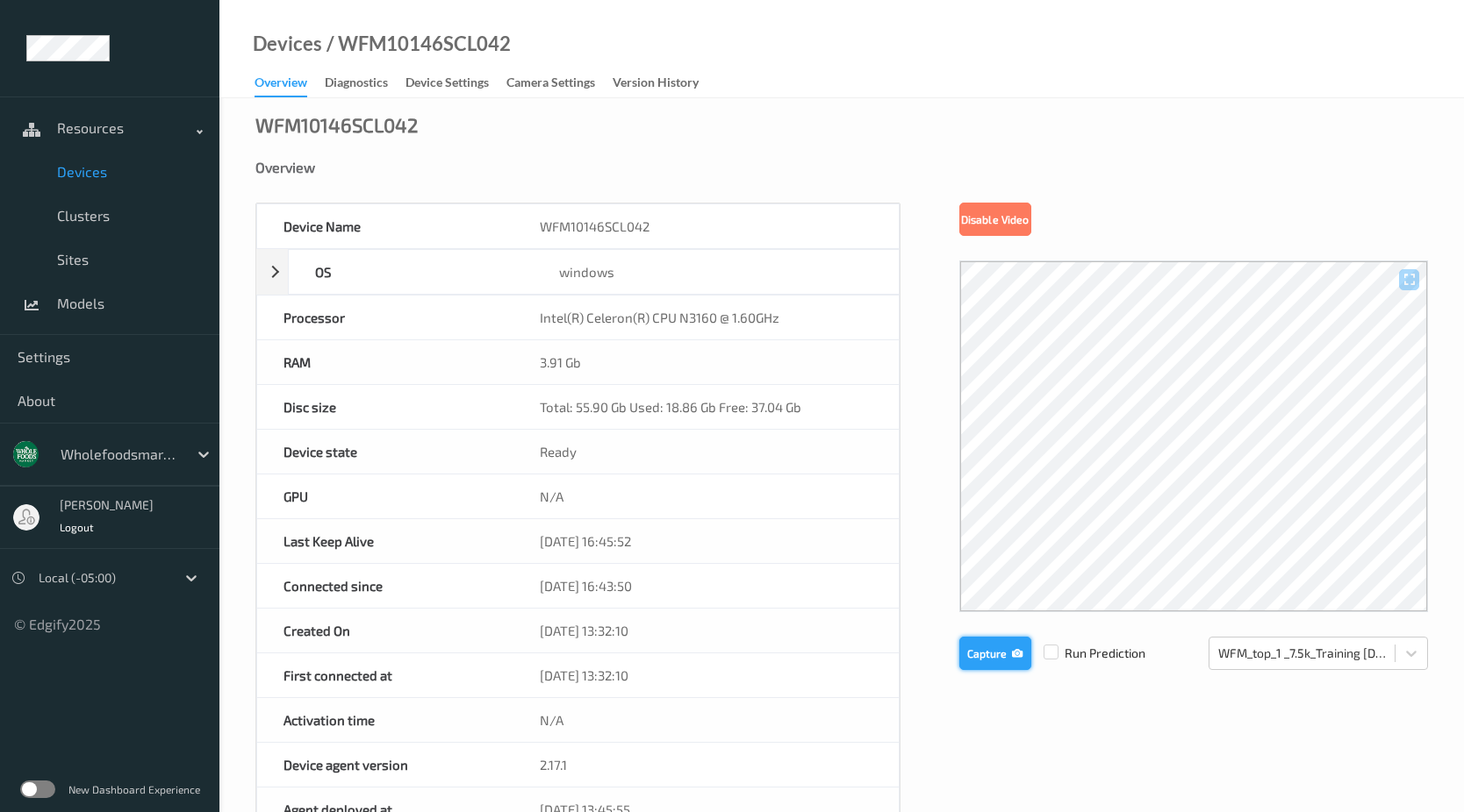
click at [992, 649] on button "Capture" at bounding box center [995, 653] width 72 height 33
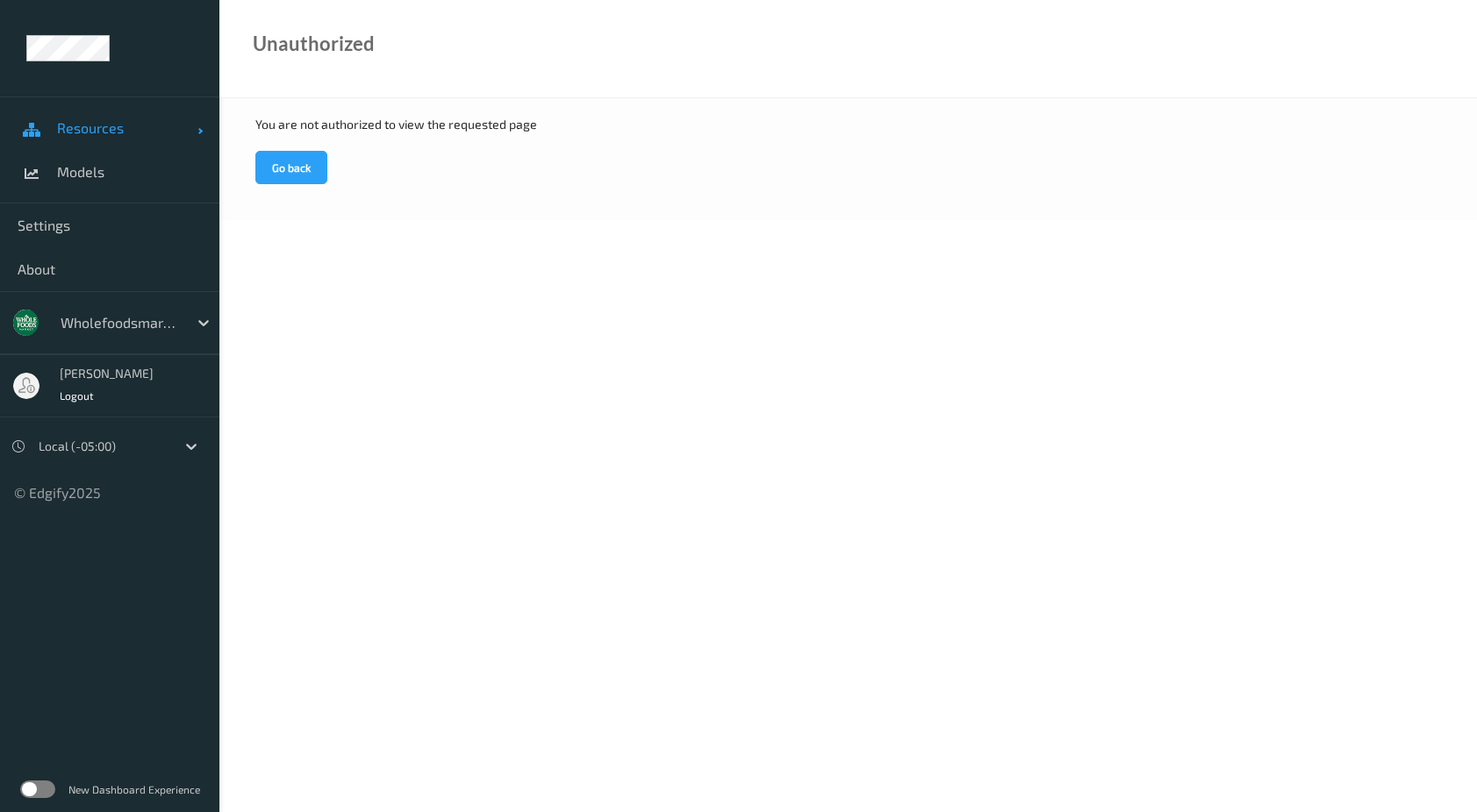
click at [132, 124] on span "Resources" at bounding box center [127, 128] width 141 height 17
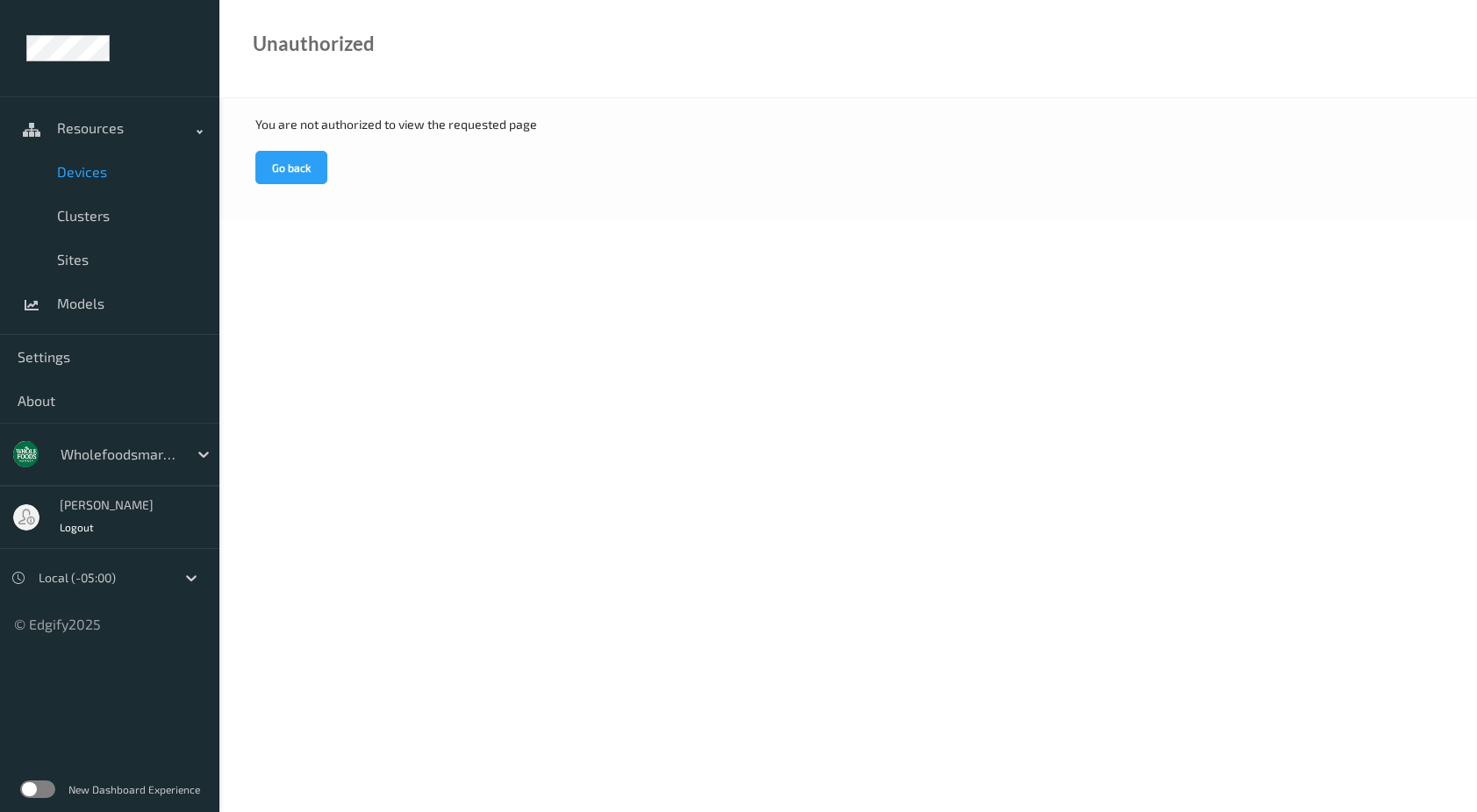
click at [127, 161] on link "Devices" at bounding box center [109, 172] width 220 height 44
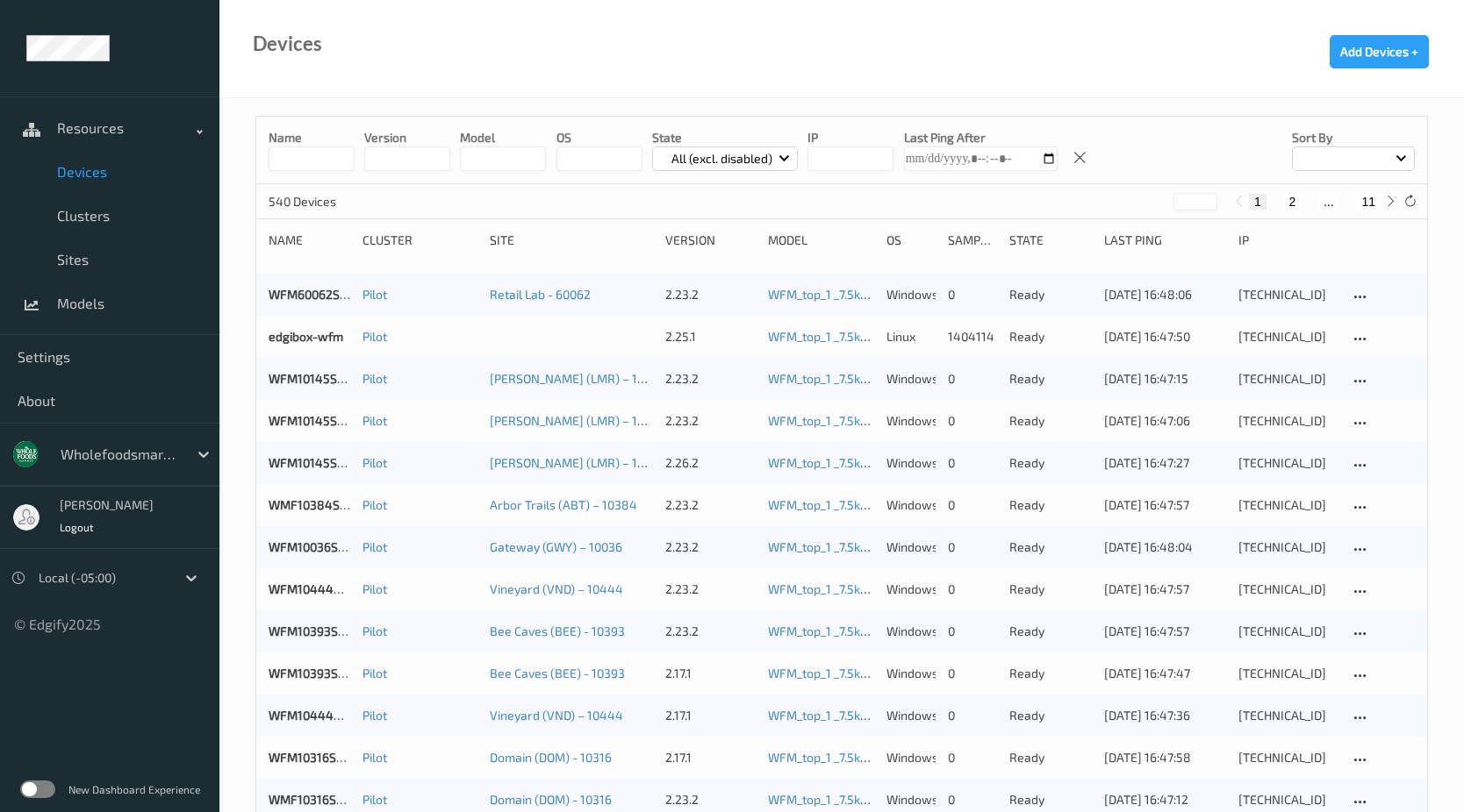
click at [871, 162] on input "string" at bounding box center [850, 158] width 86 height 25
type input "**********"
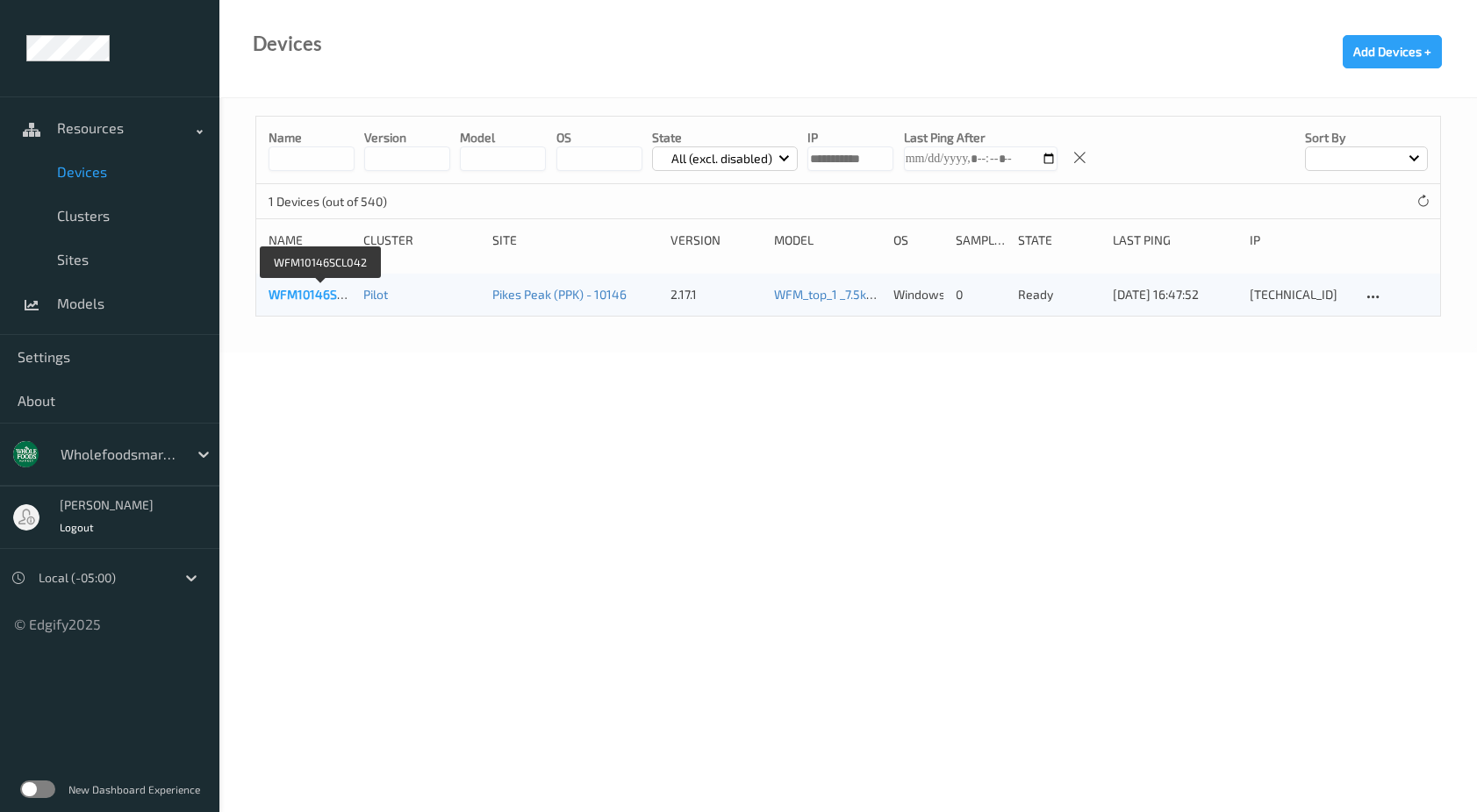
click at [307, 296] on link "WFM10146SCL042" at bounding box center [320, 294] width 104 height 15
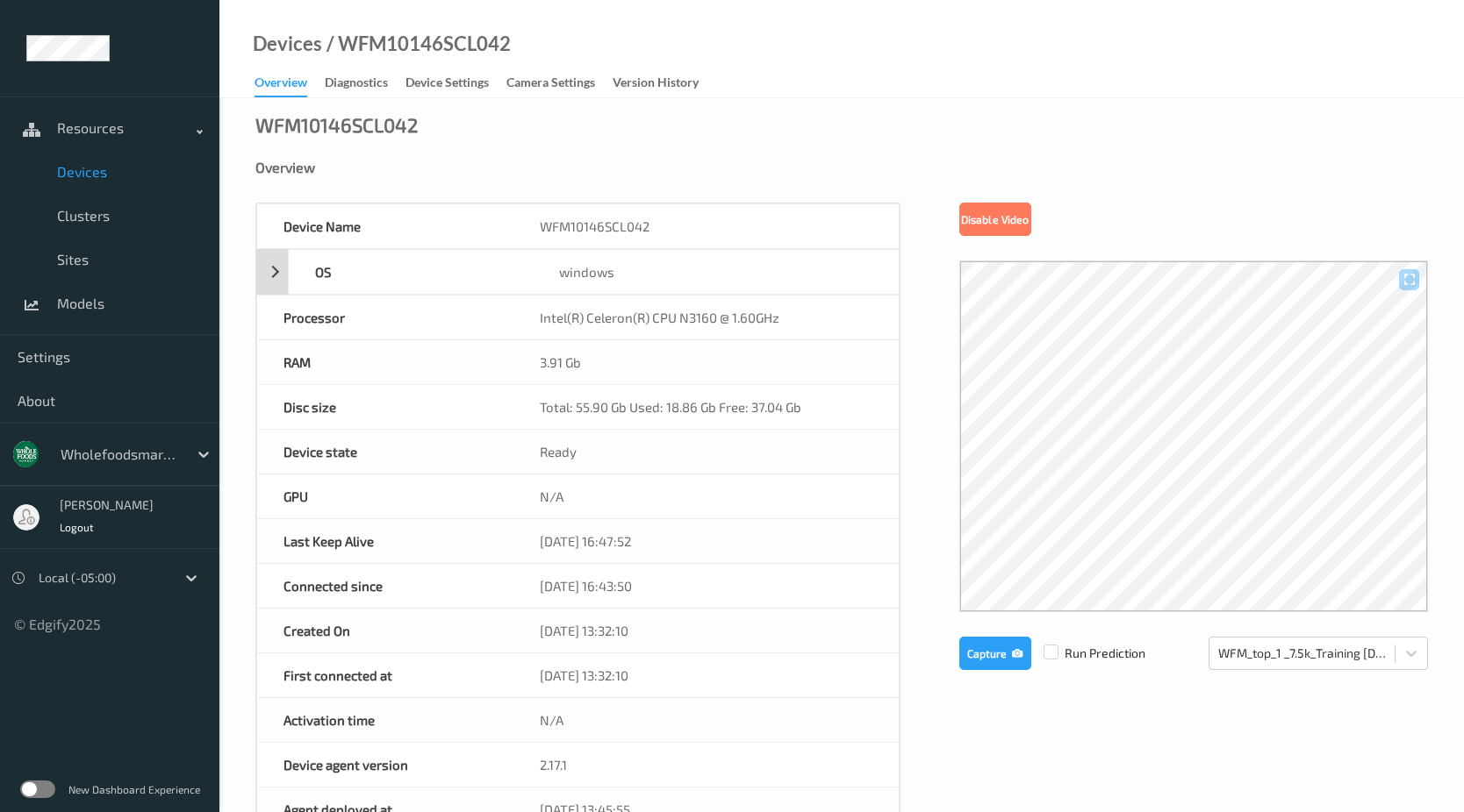
click at [279, 282] on div "OS windows" at bounding box center [578, 272] width 643 height 46
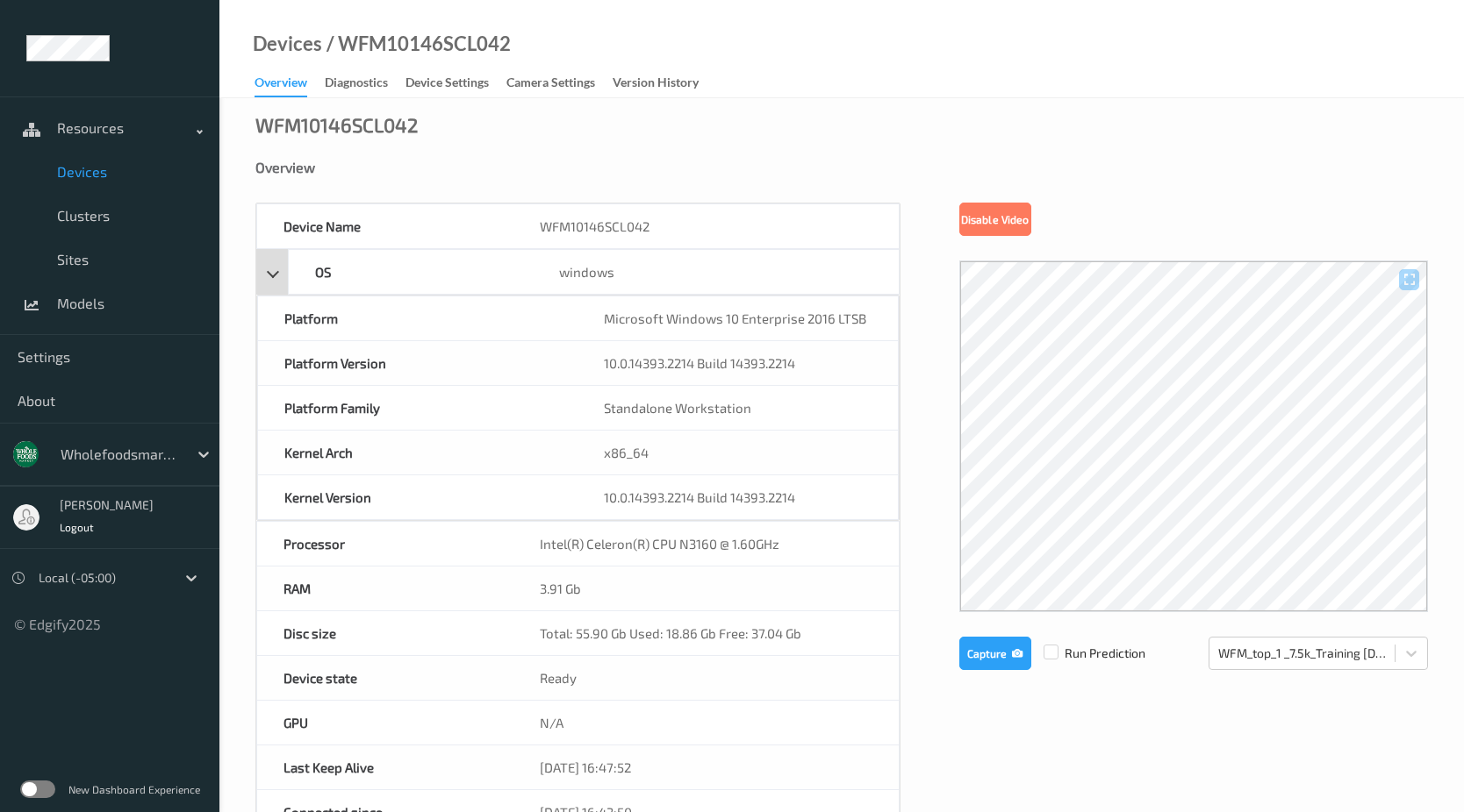
click at [279, 282] on div "OS windows" at bounding box center [578, 272] width 643 height 46
